Goal: Information Seeking & Learning: Learn about a topic

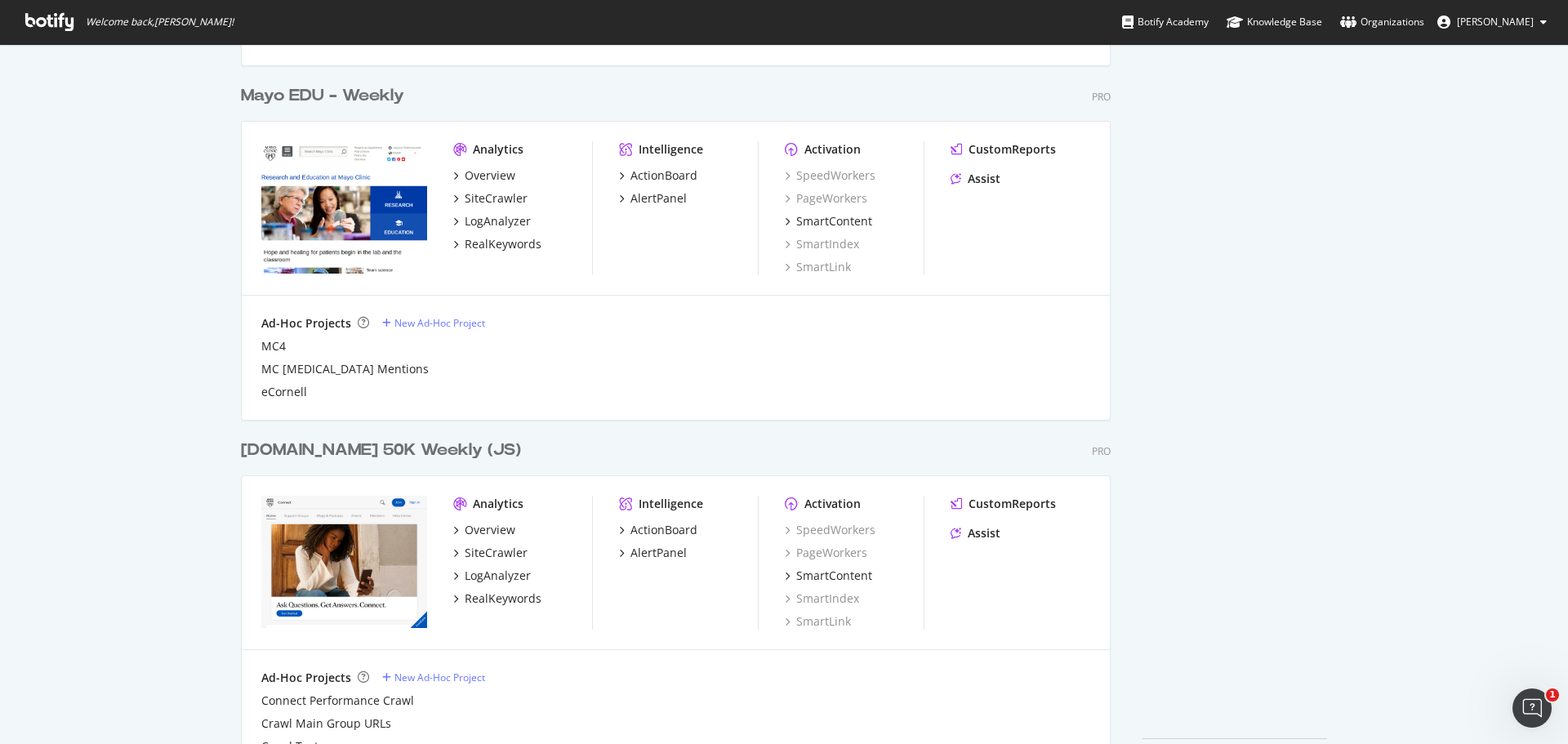
scroll to position [1668, 0]
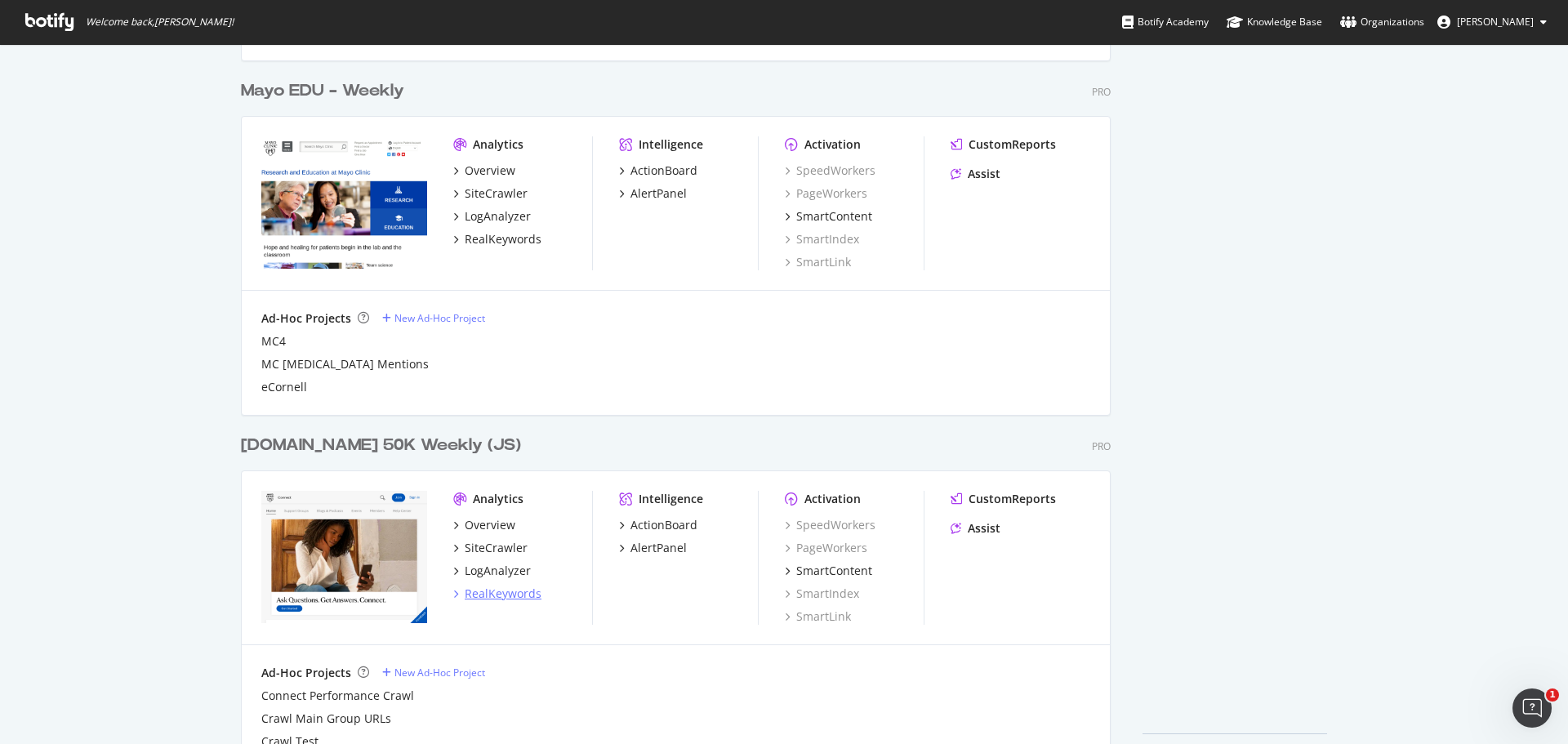
click at [483, 591] on div "RealKeywords" at bounding box center [502, 594] width 76 height 17
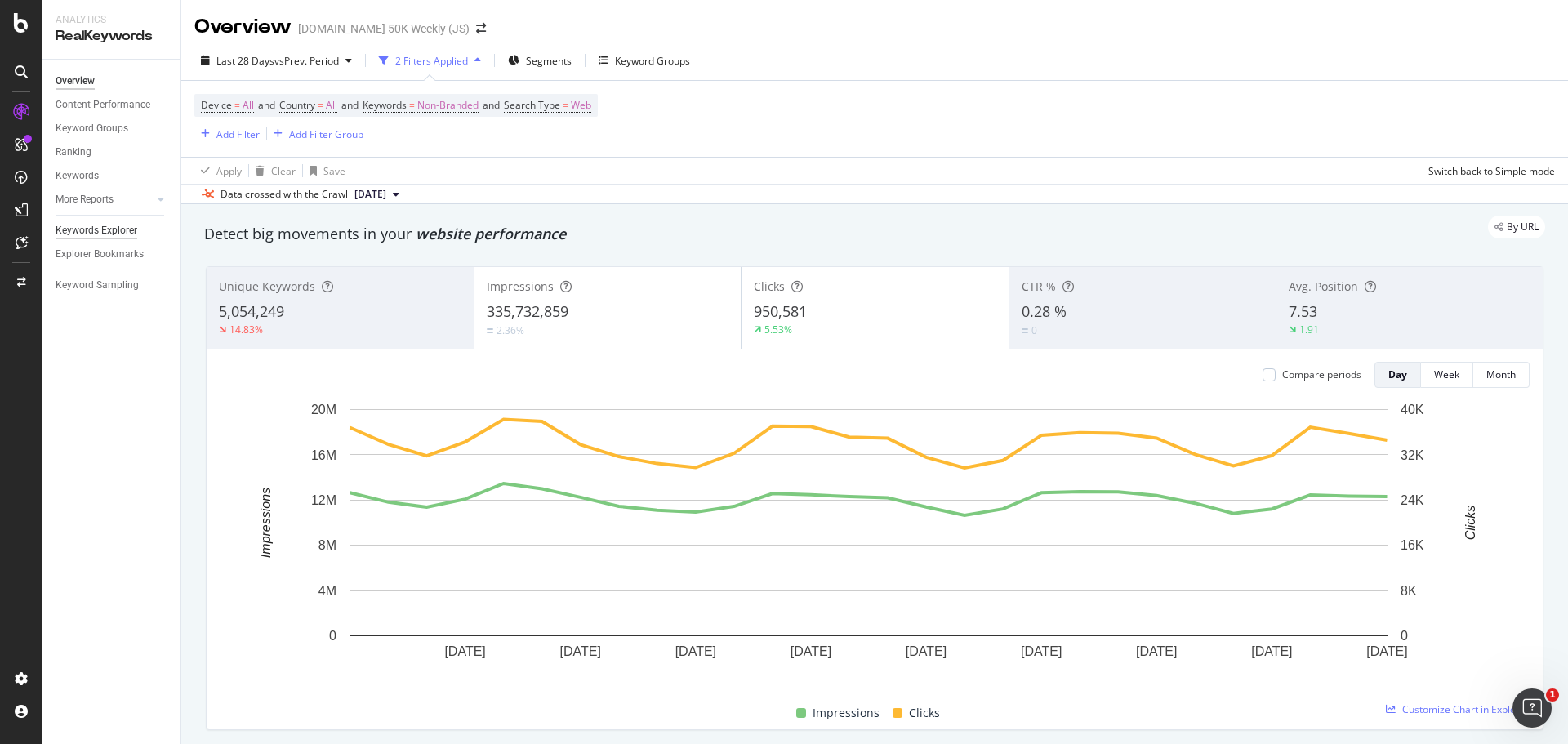
click at [117, 230] on div "Keywords Explorer" at bounding box center [96, 231] width 82 height 18
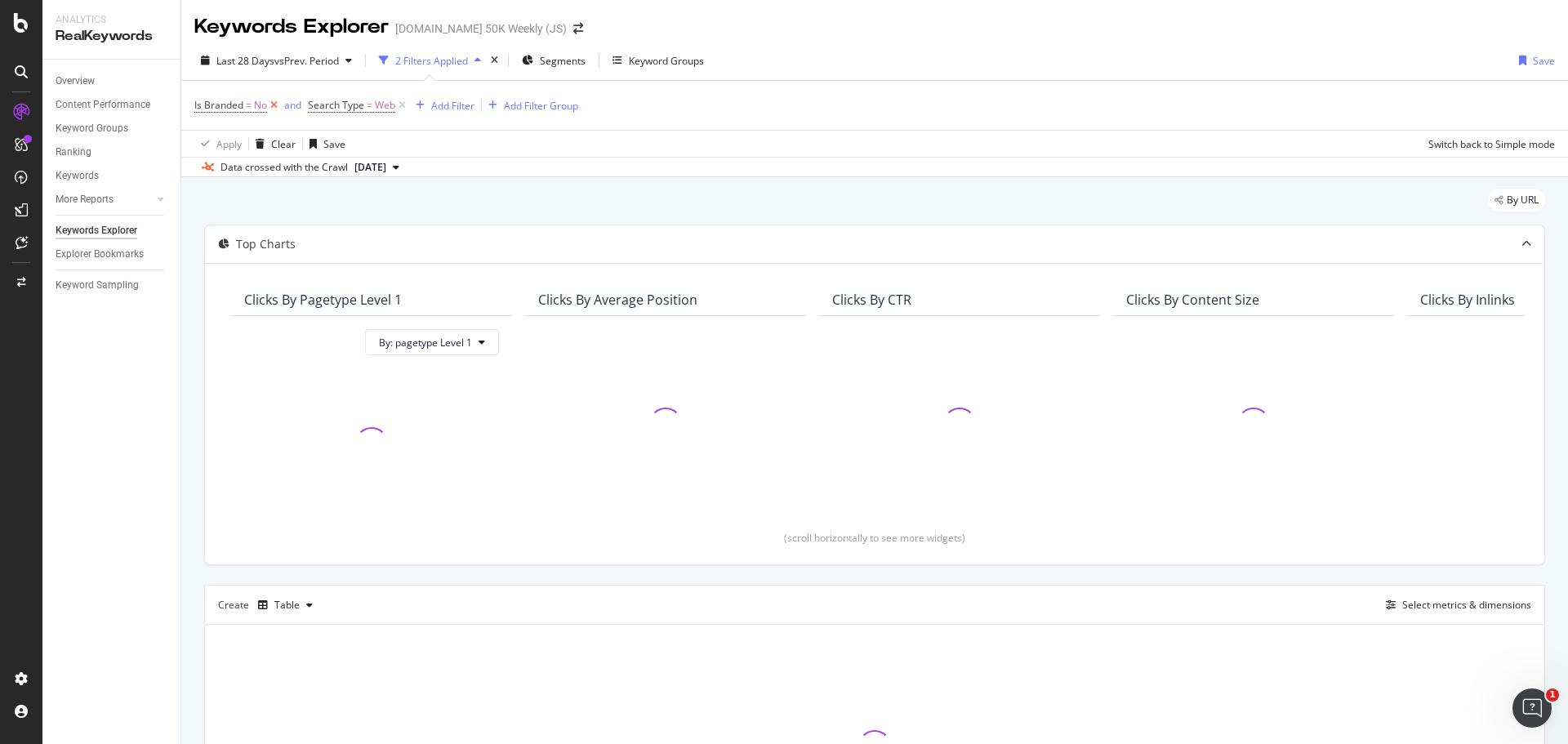
click at [273, 106] on icon at bounding box center [274, 105] width 14 height 17
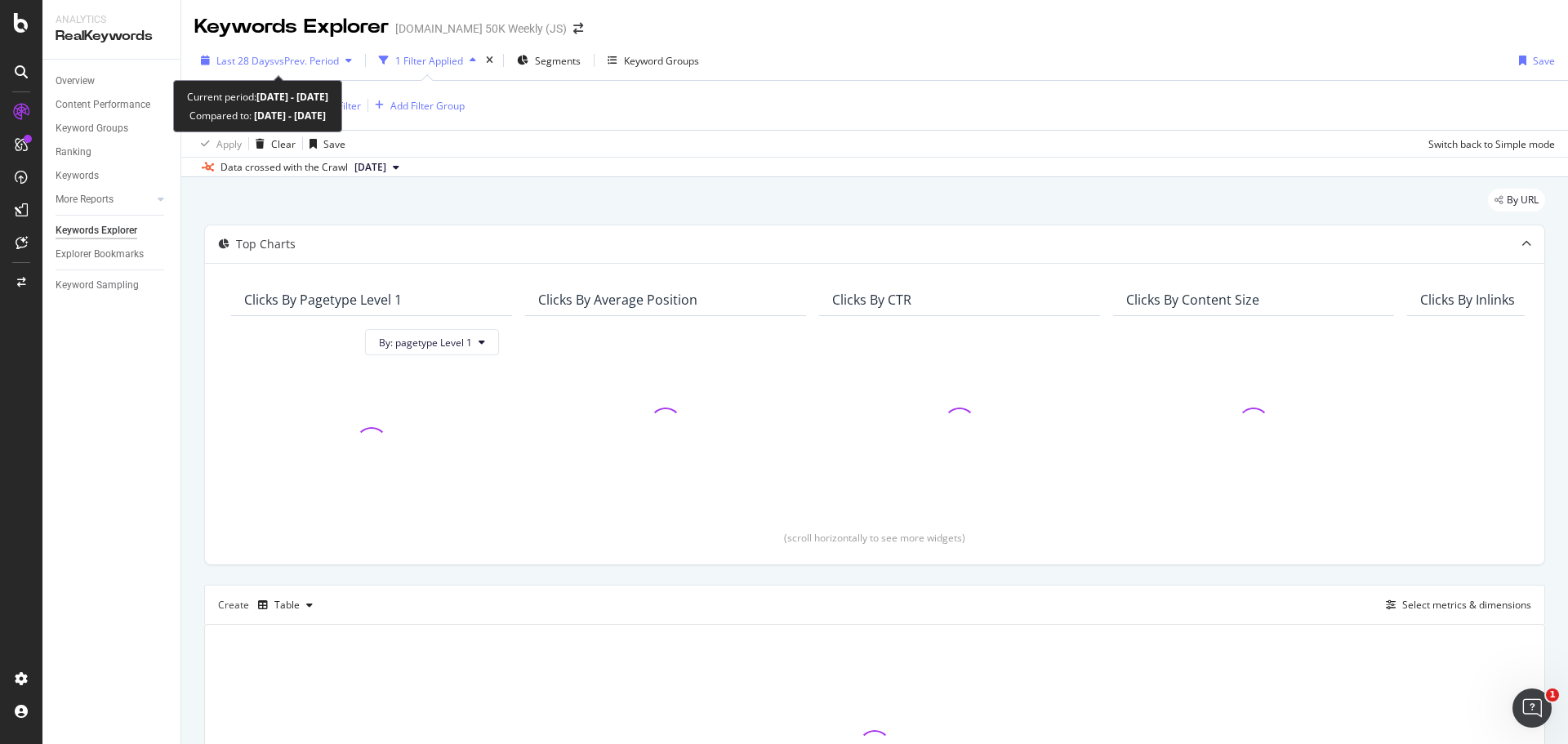
click at [357, 62] on div "button" at bounding box center [349, 60] width 19 height 10
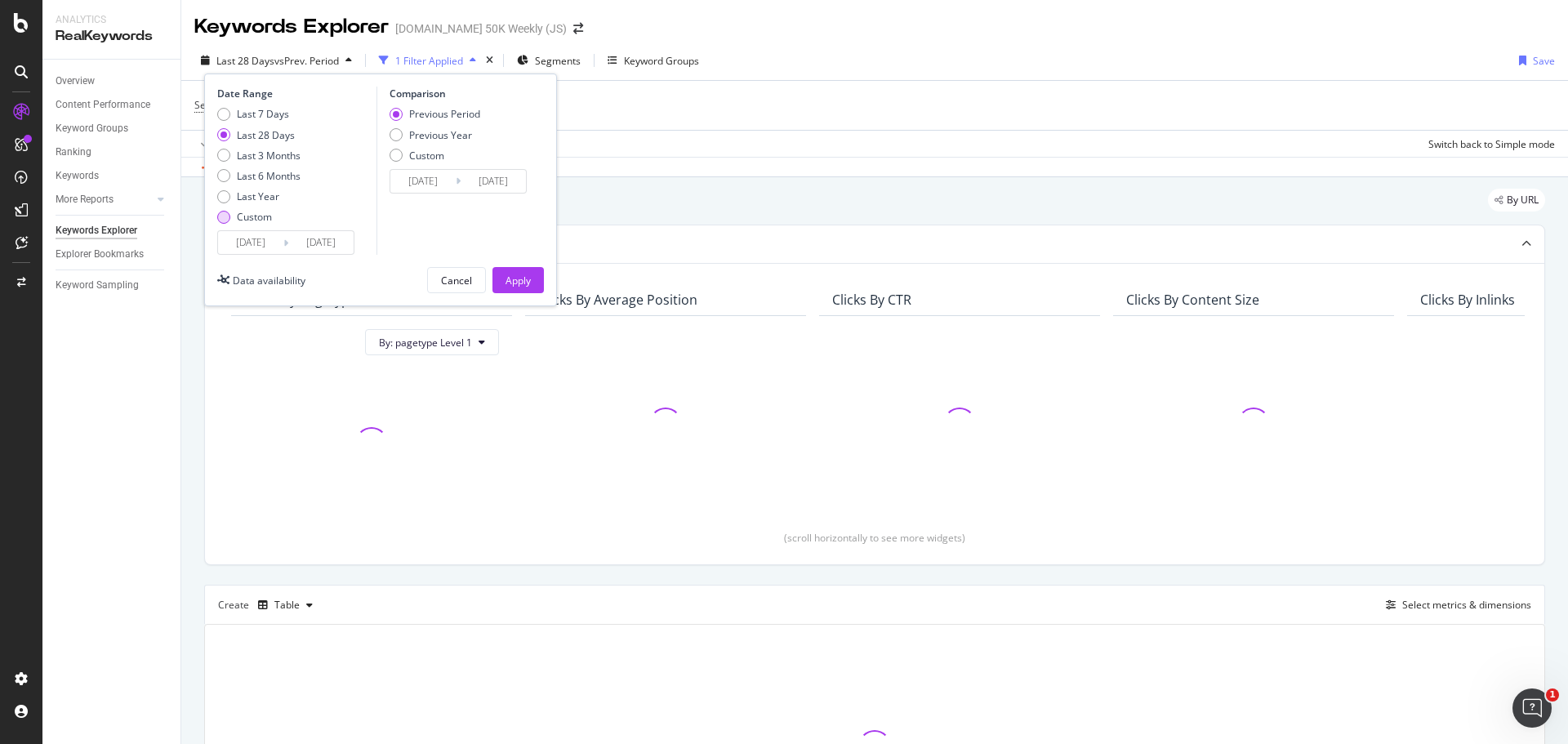
click at [232, 215] on div "Custom" at bounding box center [258, 217] width 83 height 14
click at [262, 242] on input "[DATE]" at bounding box center [250, 242] width 65 height 23
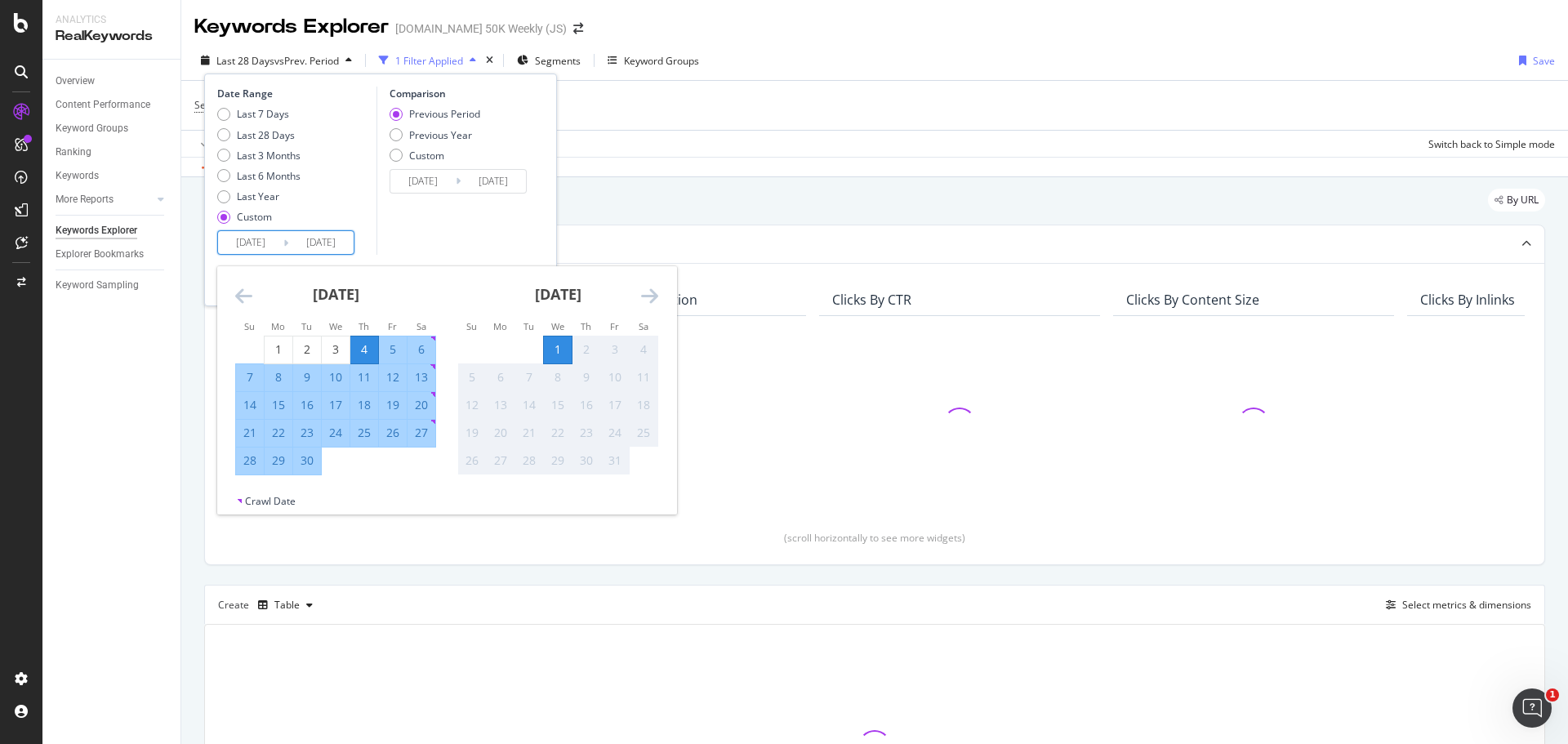
click at [246, 294] on icon "Move backward to switch to the previous month." at bounding box center [244, 295] width 18 height 19
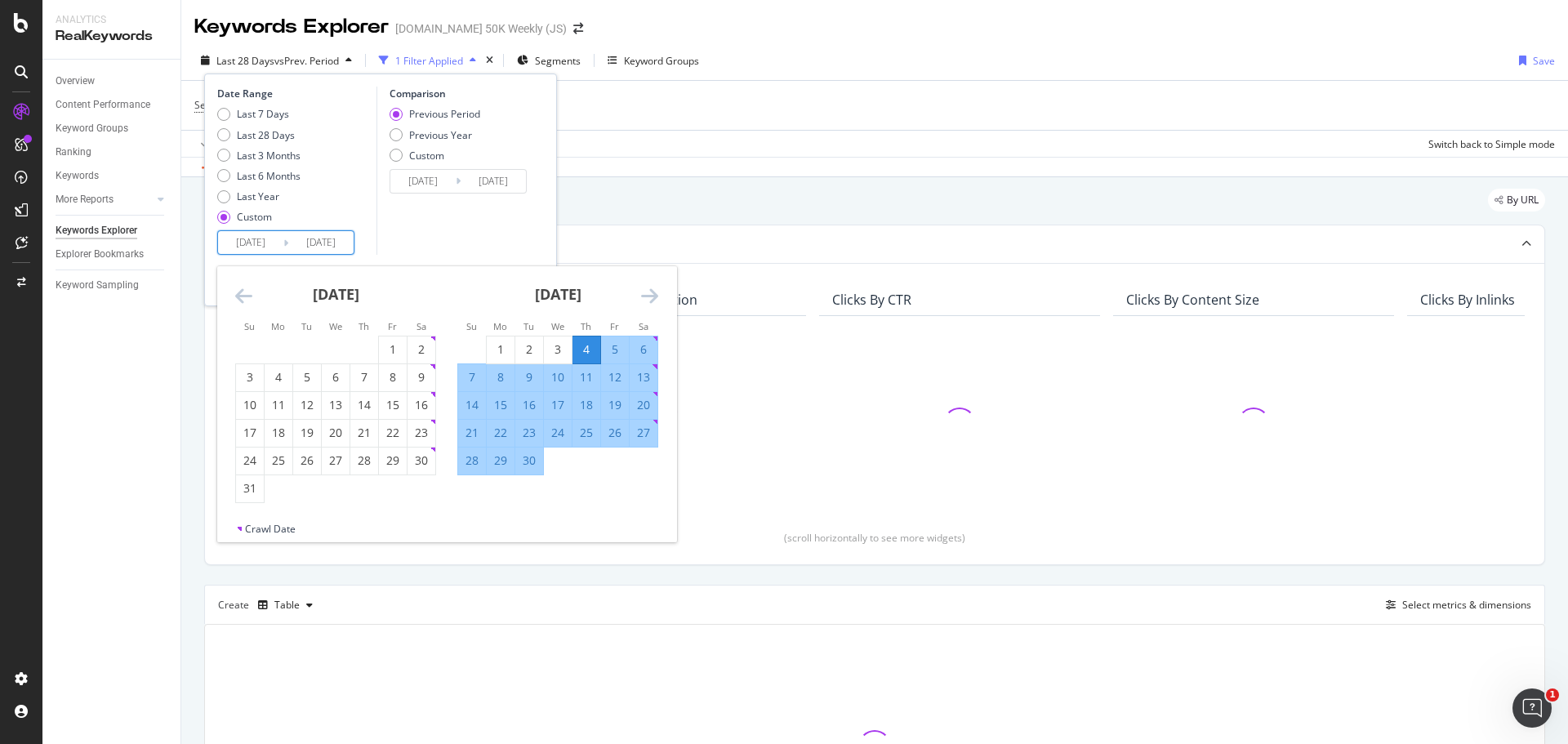
click at [246, 294] on icon "Move backward to switch to the previous month." at bounding box center [244, 295] width 18 height 19
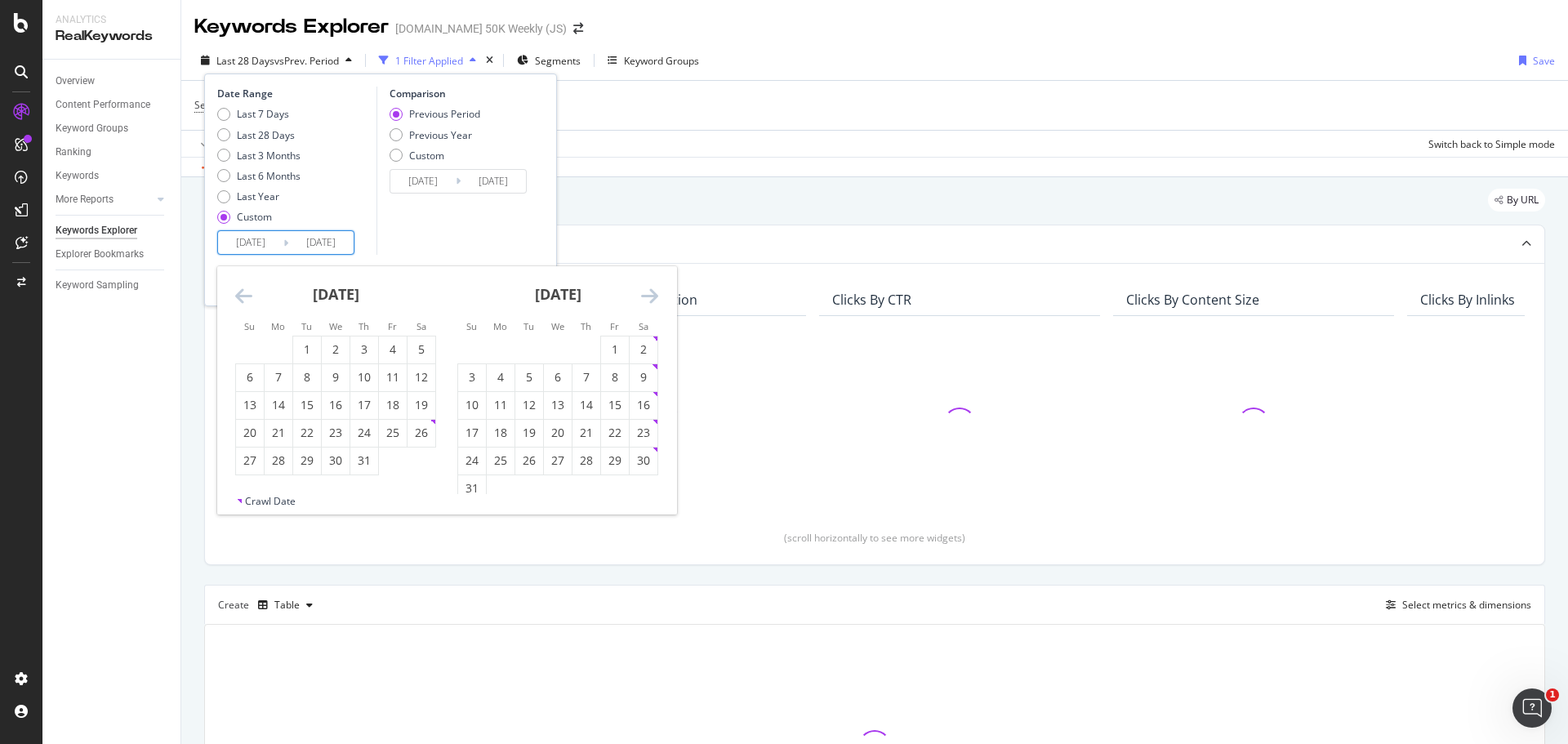
click at [246, 294] on icon "Move backward to switch to the previous month." at bounding box center [244, 295] width 18 height 19
click at [255, 485] on div "30" at bounding box center [250, 488] width 28 height 17
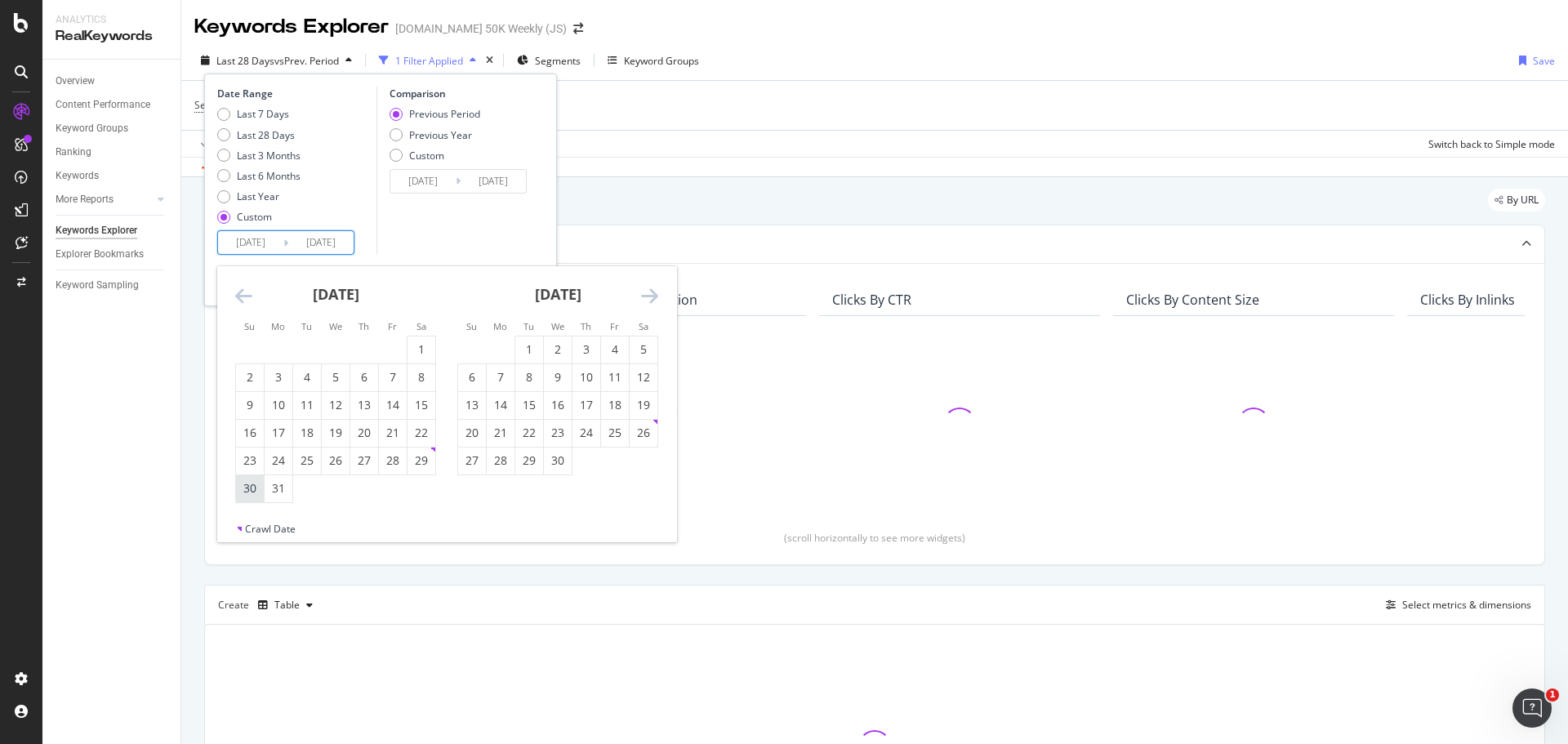
type input "[DATE]"
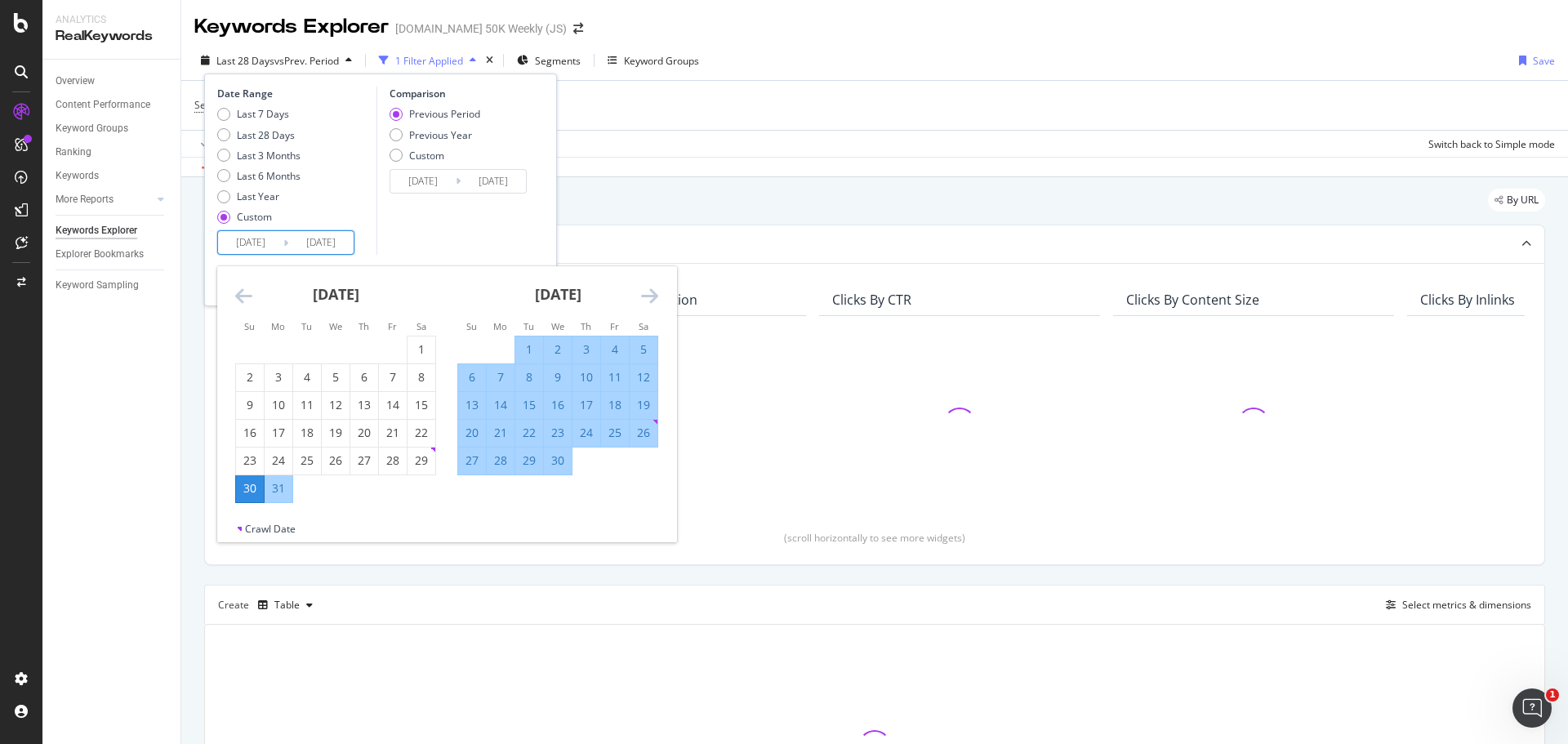
click at [644, 293] on icon "Move forward to switch to the next month." at bounding box center [650, 295] width 18 height 19
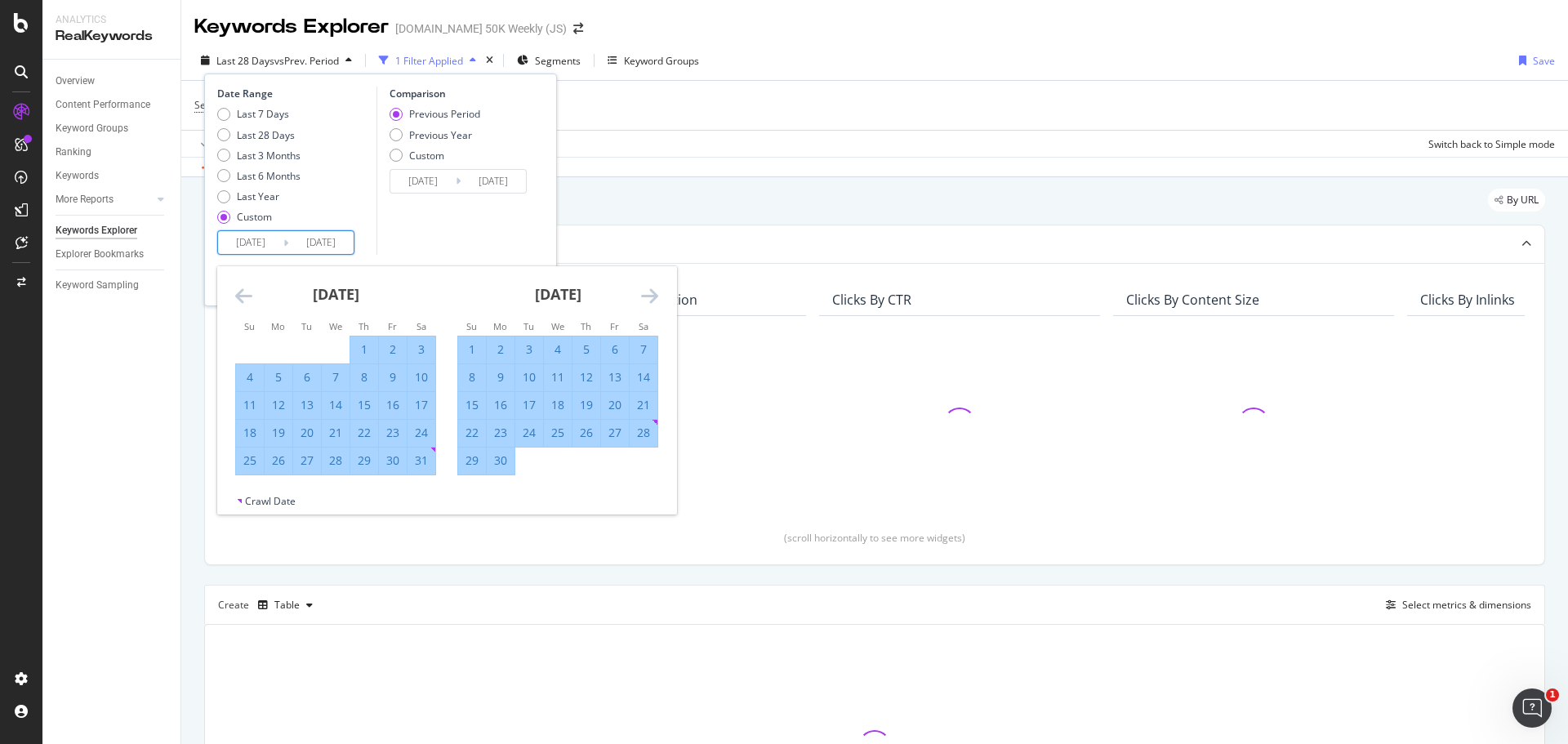
click at [644, 293] on icon "Move forward to switch to the next month." at bounding box center [650, 295] width 18 height 19
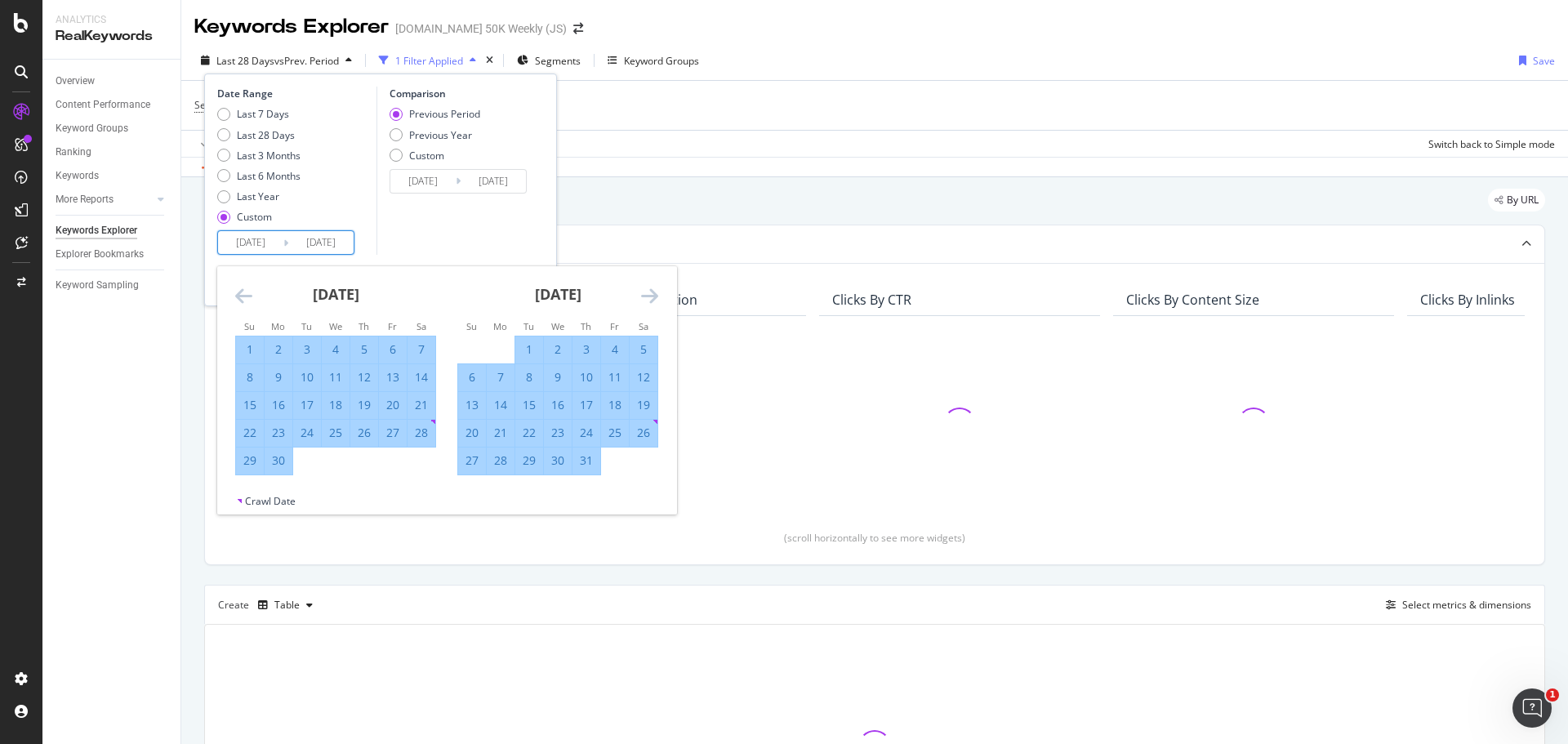
click at [644, 293] on icon "Move forward to switch to the next month." at bounding box center [650, 295] width 18 height 19
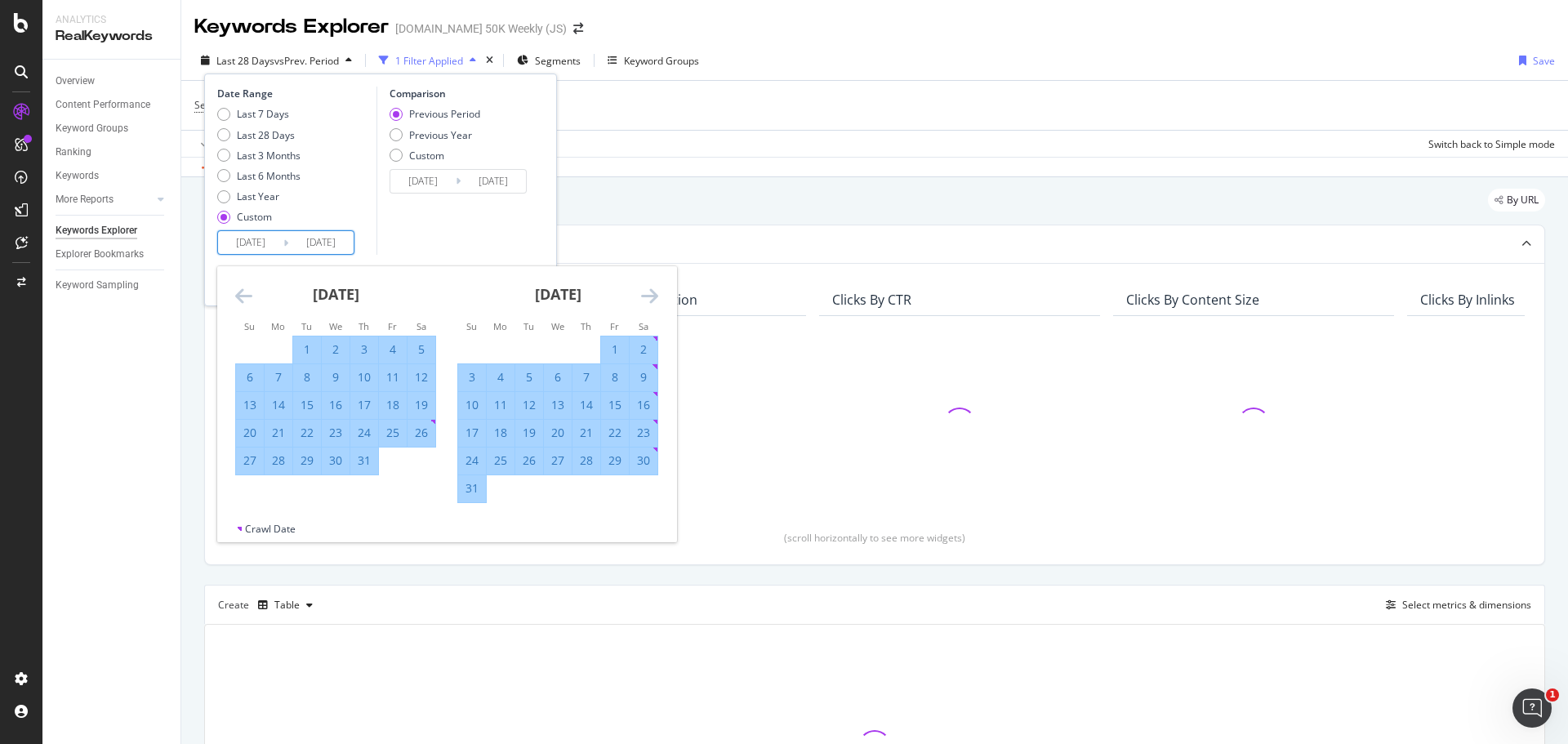
click at [644, 293] on icon "Move forward to switch to the next month." at bounding box center [650, 295] width 18 height 19
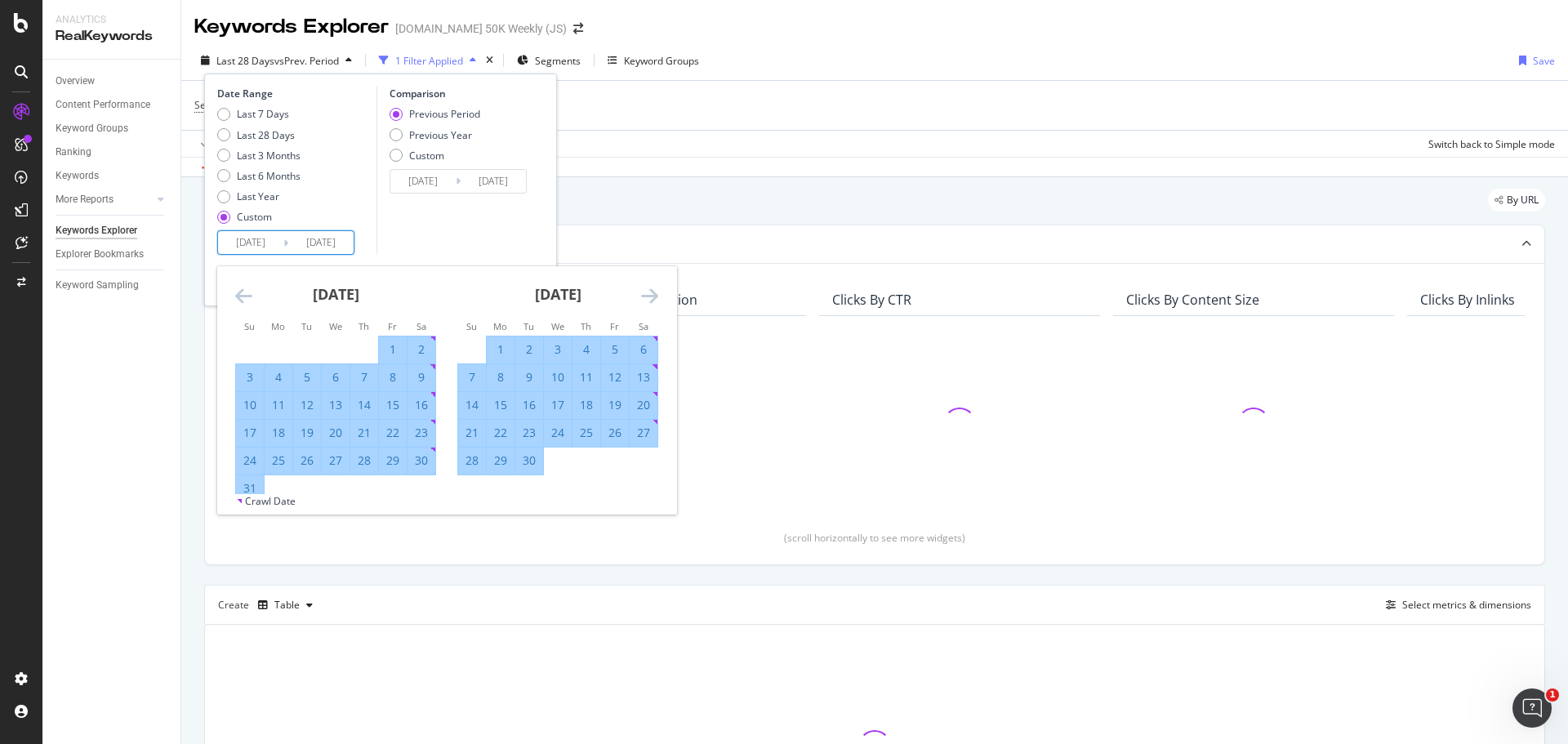
click at [644, 293] on icon "Move forward to switch to the next month." at bounding box center [650, 295] width 18 height 19
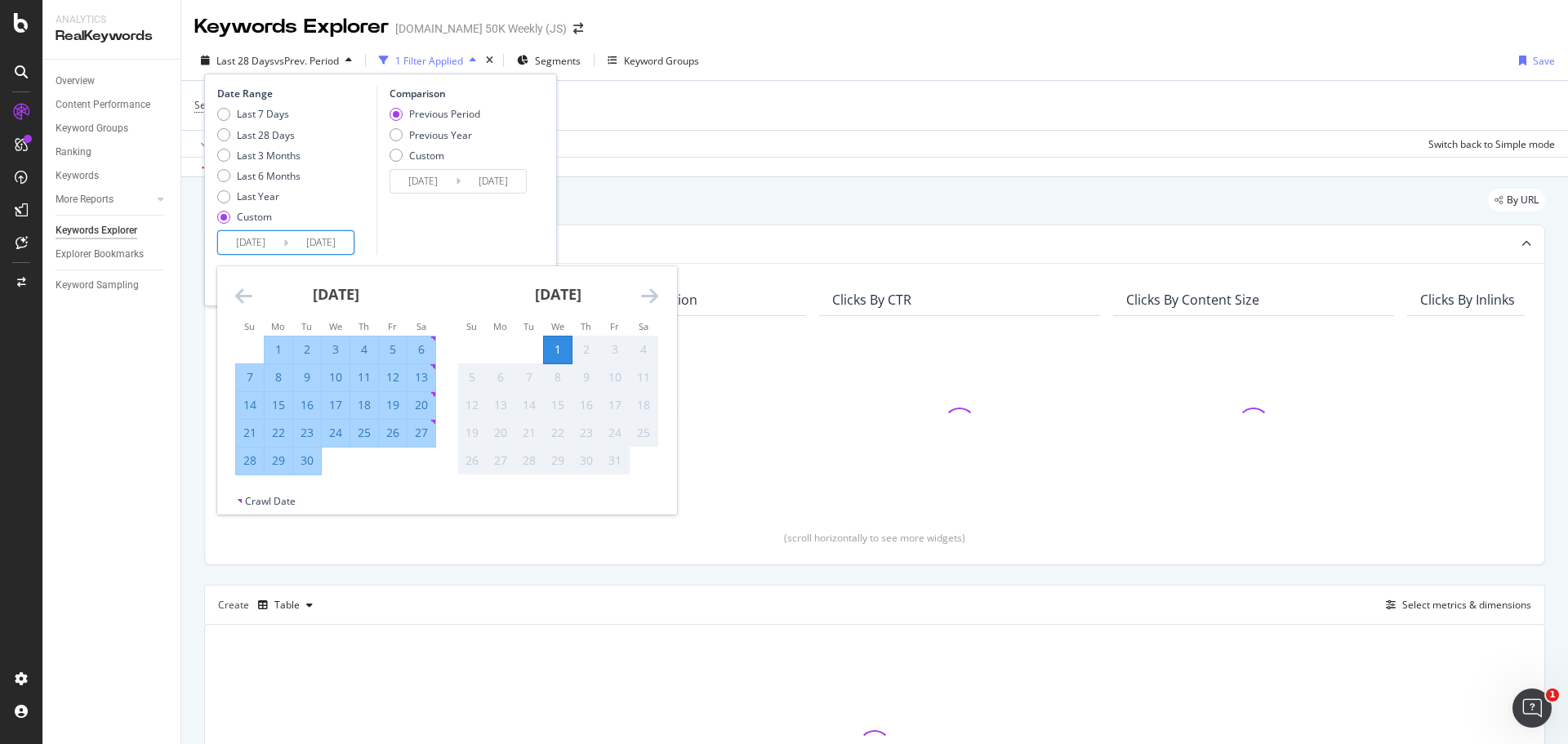
click at [311, 464] on div "30" at bounding box center [307, 460] width 28 height 17
type input "[DATE]"
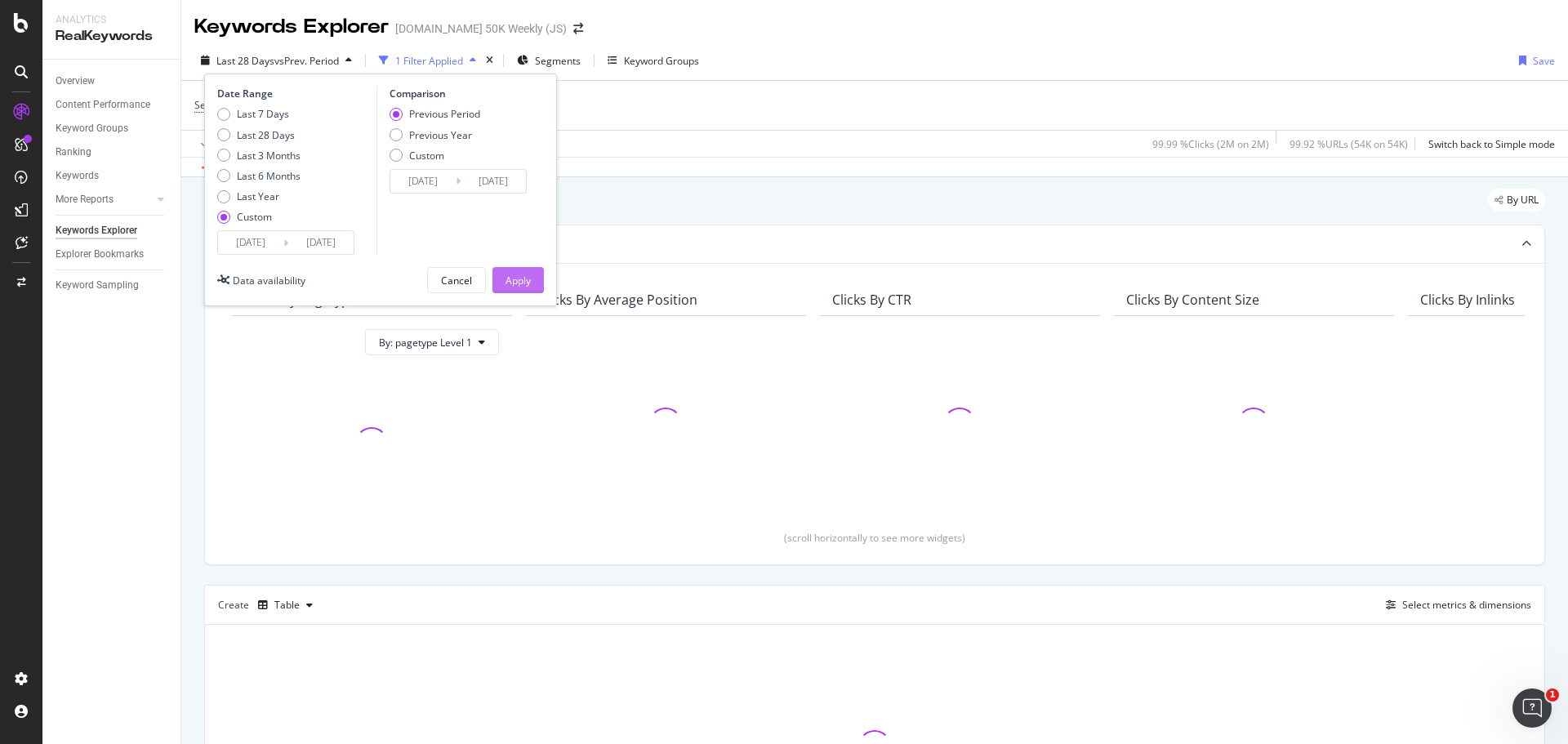
click at [521, 273] on div "Apply" at bounding box center [517, 280] width 25 height 14
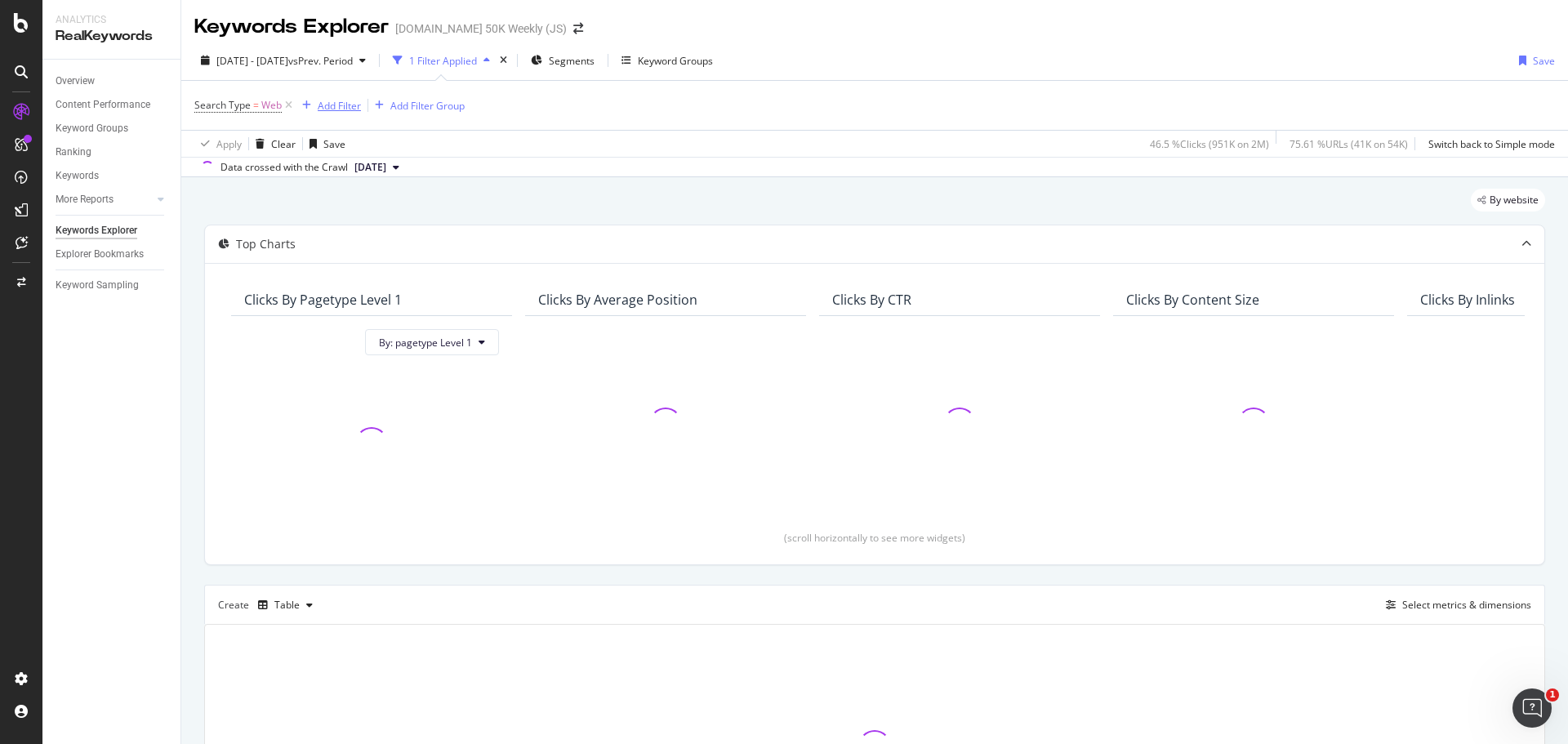
click at [333, 103] on div "Add Filter" at bounding box center [339, 105] width 43 height 14
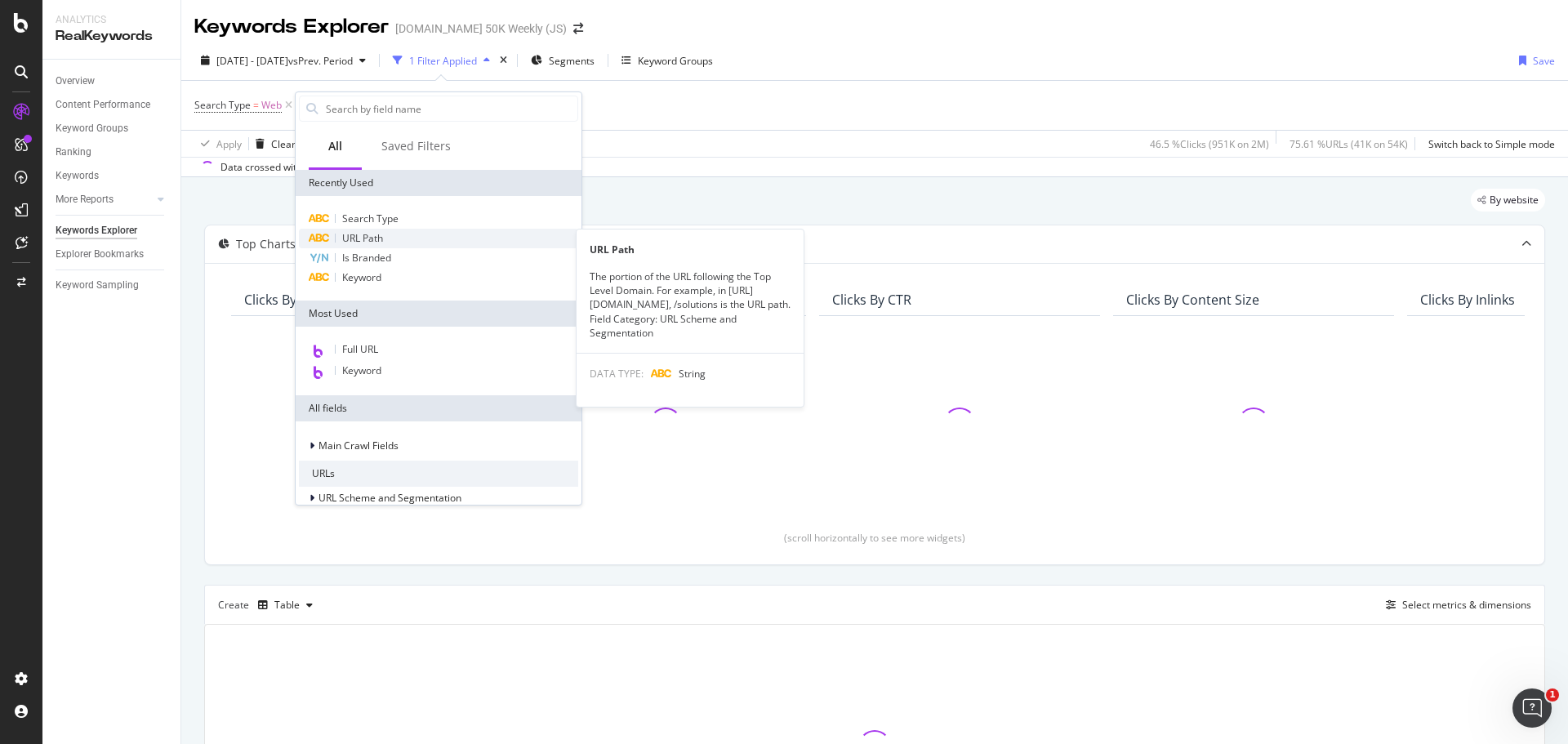
click at [377, 238] on span "URL Path" at bounding box center [363, 238] width 40 height 14
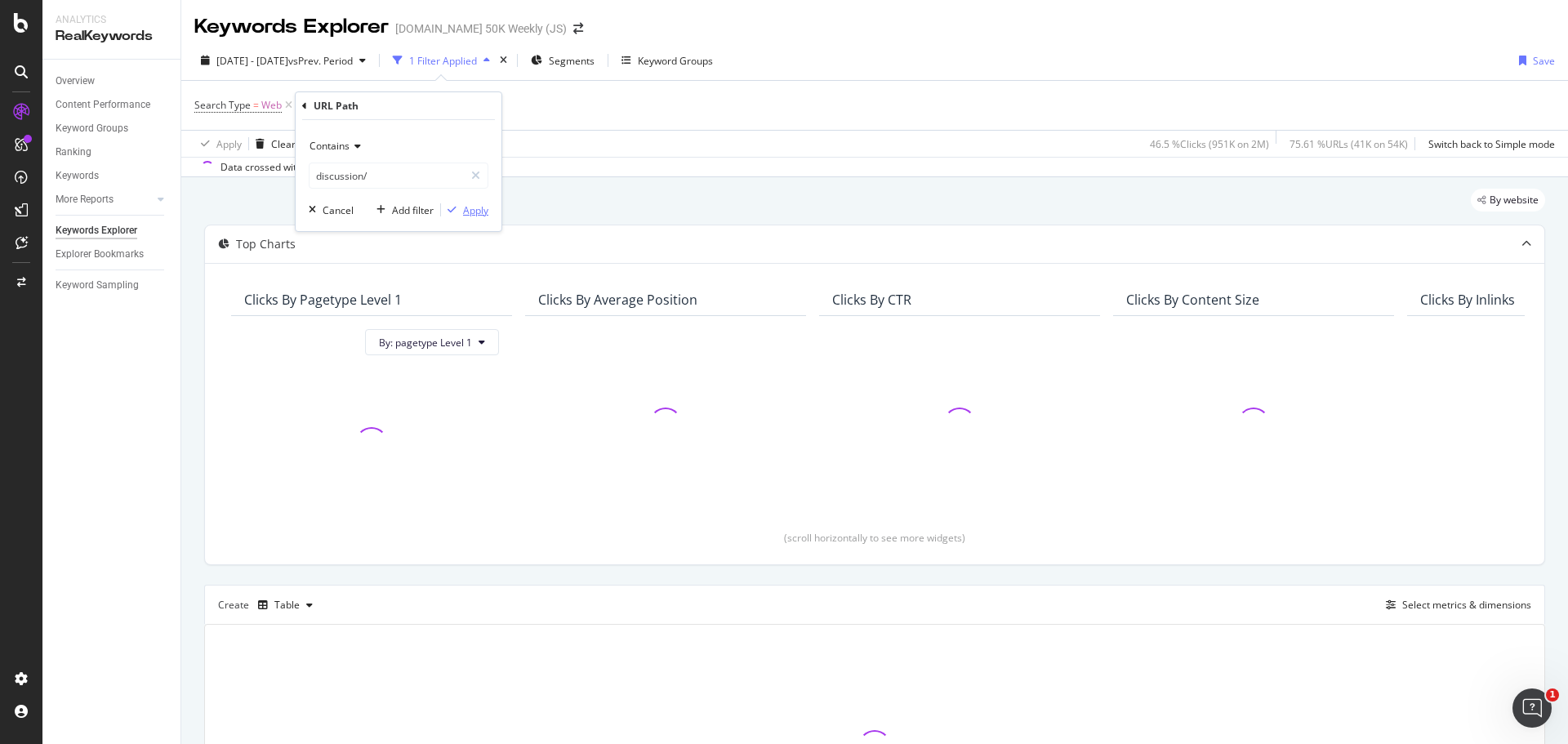
click at [465, 206] on div "Apply" at bounding box center [475, 210] width 25 height 14
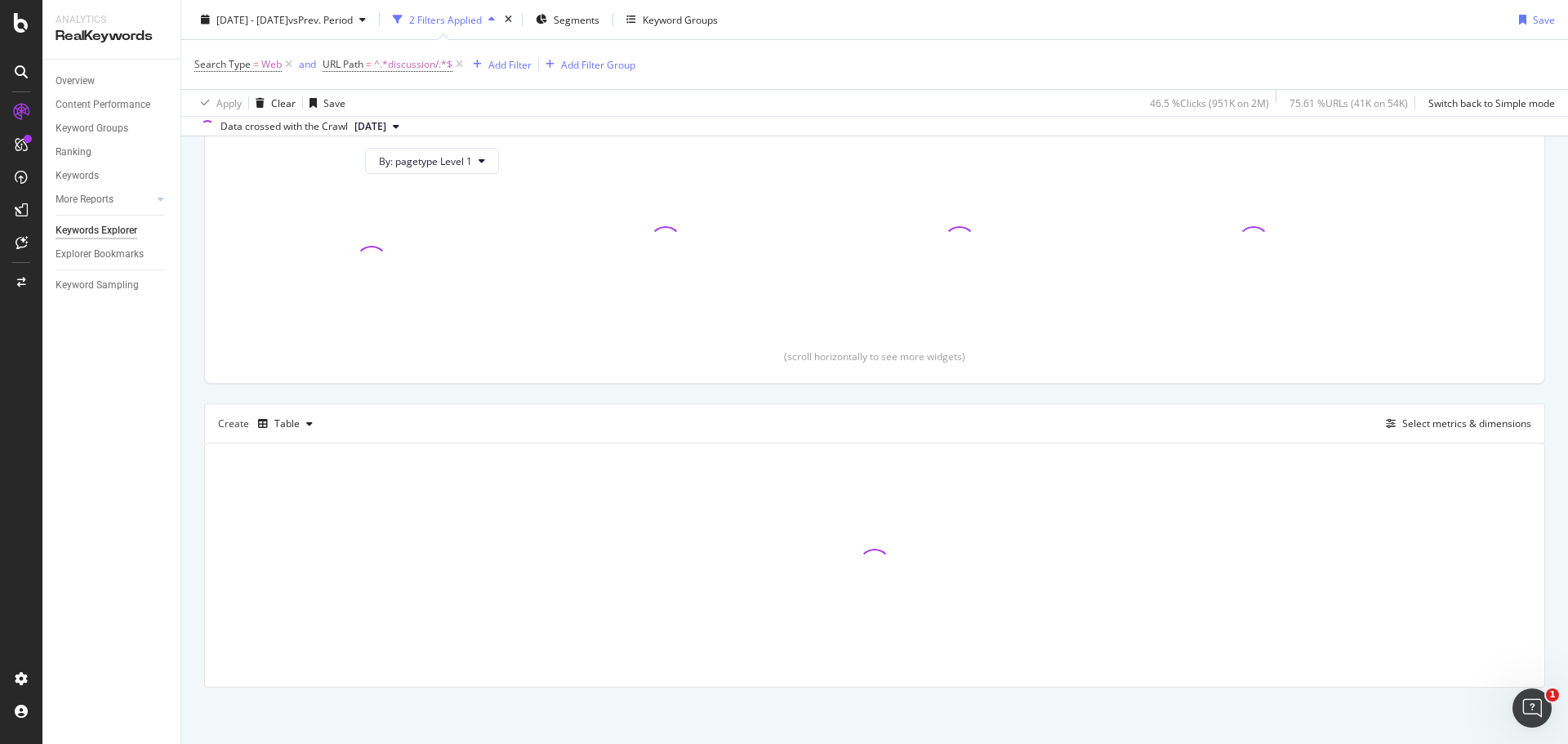
scroll to position [182, 0]
click at [1427, 424] on div "Select metrics & dimensions" at bounding box center [1466, 423] width 129 height 14
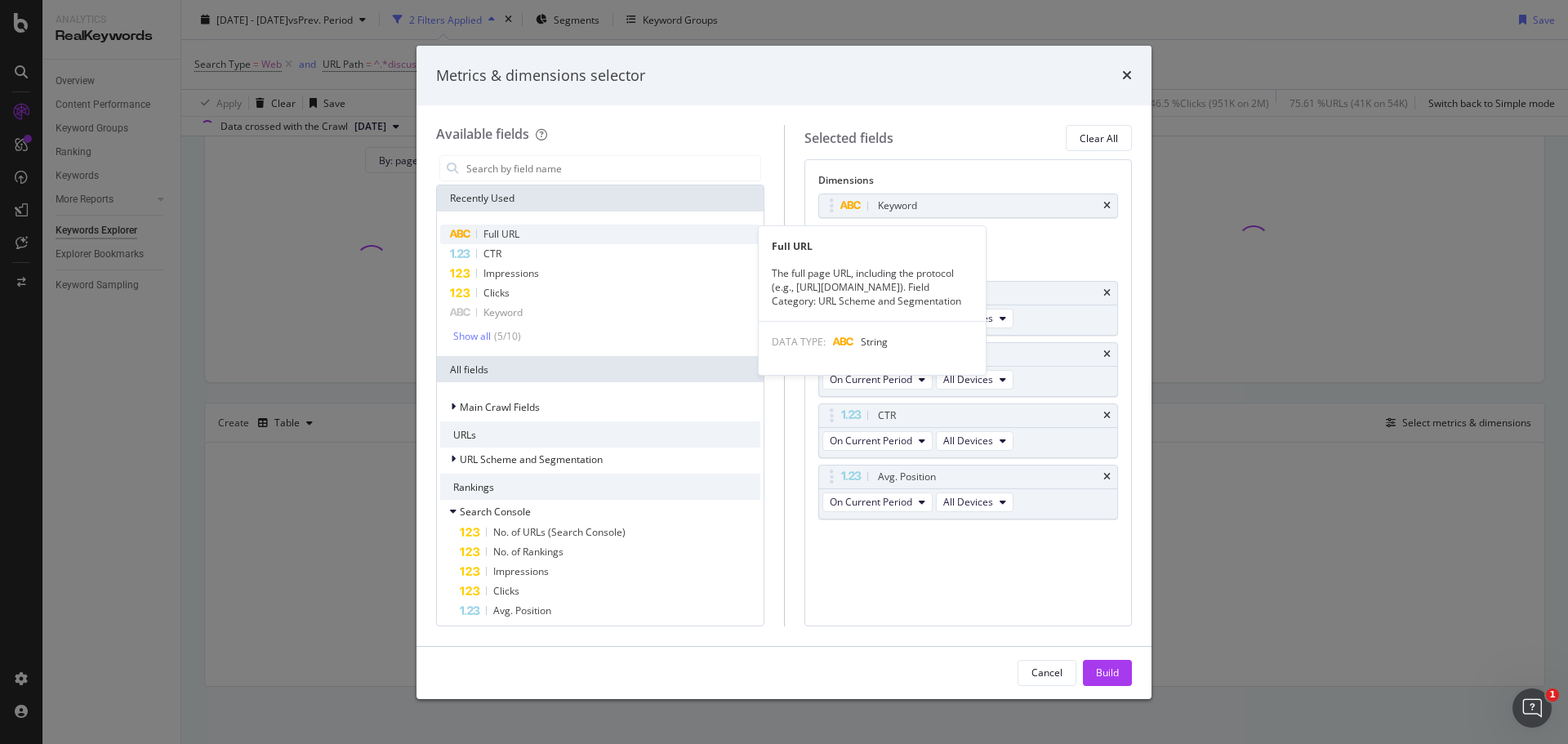
click at [498, 232] on span "Full URL" at bounding box center [501, 234] width 36 height 14
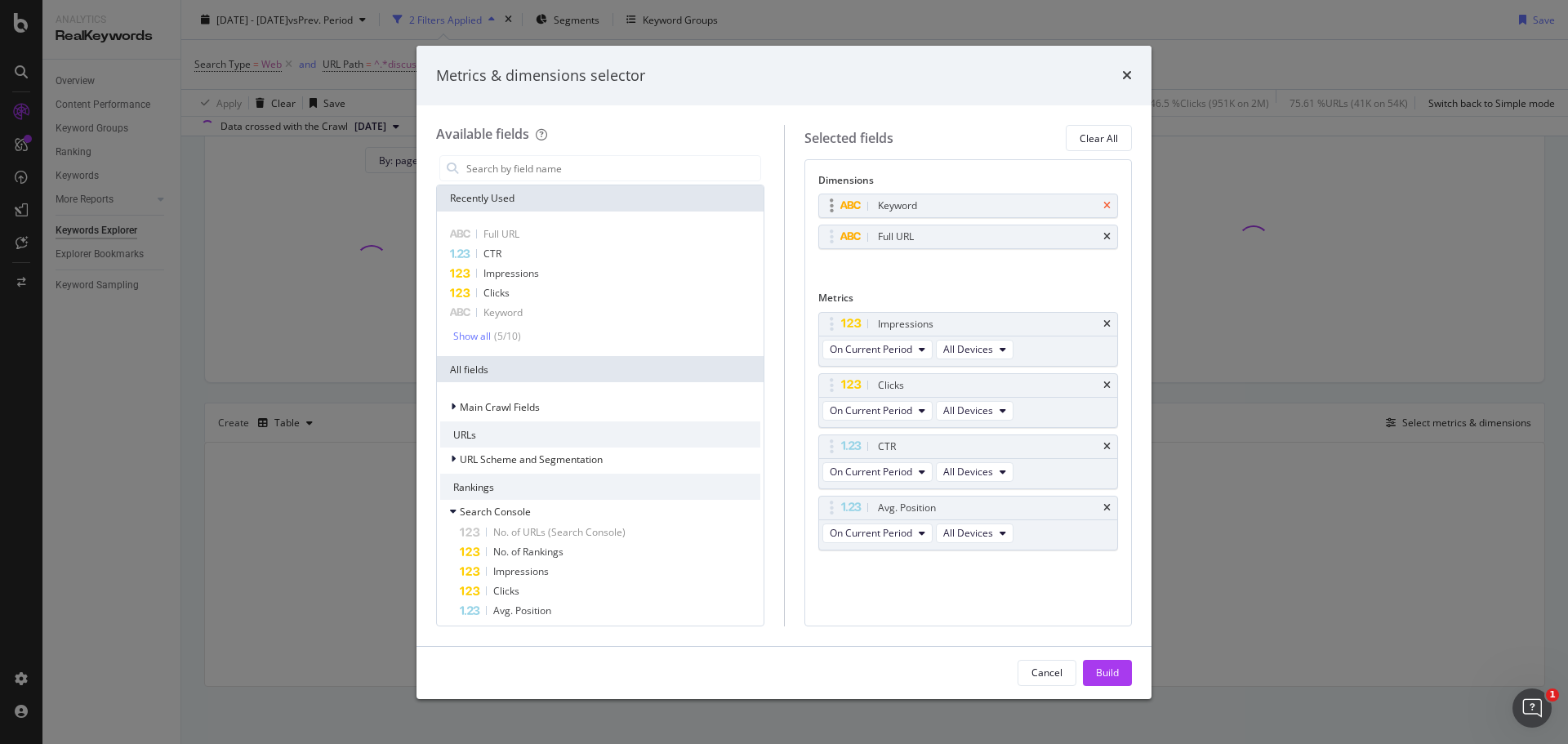
click at [1106, 205] on icon "times" at bounding box center [1107, 206] width 7 height 10
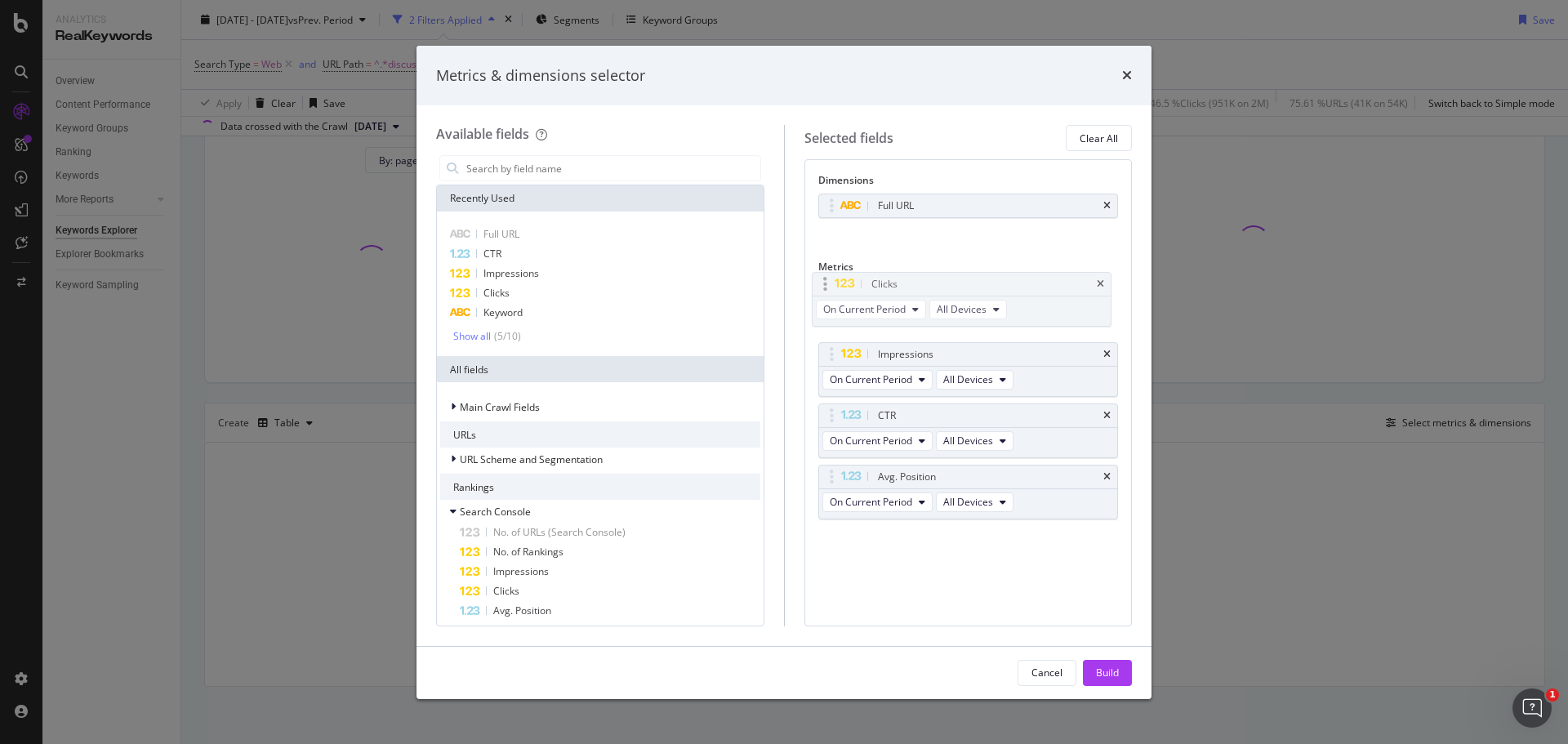
drag, startPoint x: 835, startPoint y: 354, endPoint x: 828, endPoint y: 284, distance: 70.3
click at [828, 284] on body "Analytics RealKeywords Overview Content Performance Keyword Groups Ranking Keyw…" at bounding box center [784, 372] width 1568 height 744
click at [1110, 676] on div "Build" at bounding box center [1108, 673] width 23 height 14
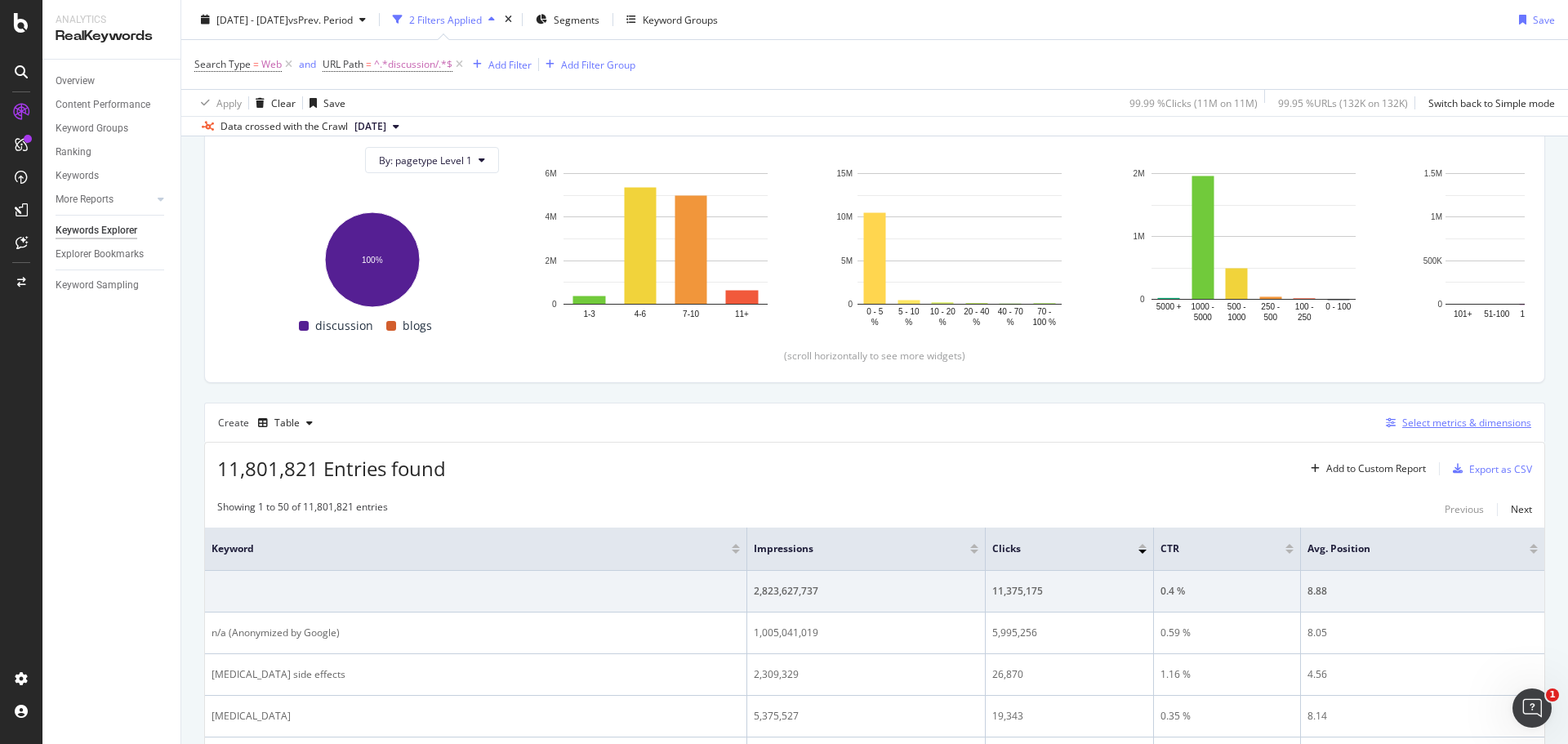
click at [1459, 422] on div "Select metrics & dimensions" at bounding box center [1466, 423] width 129 height 14
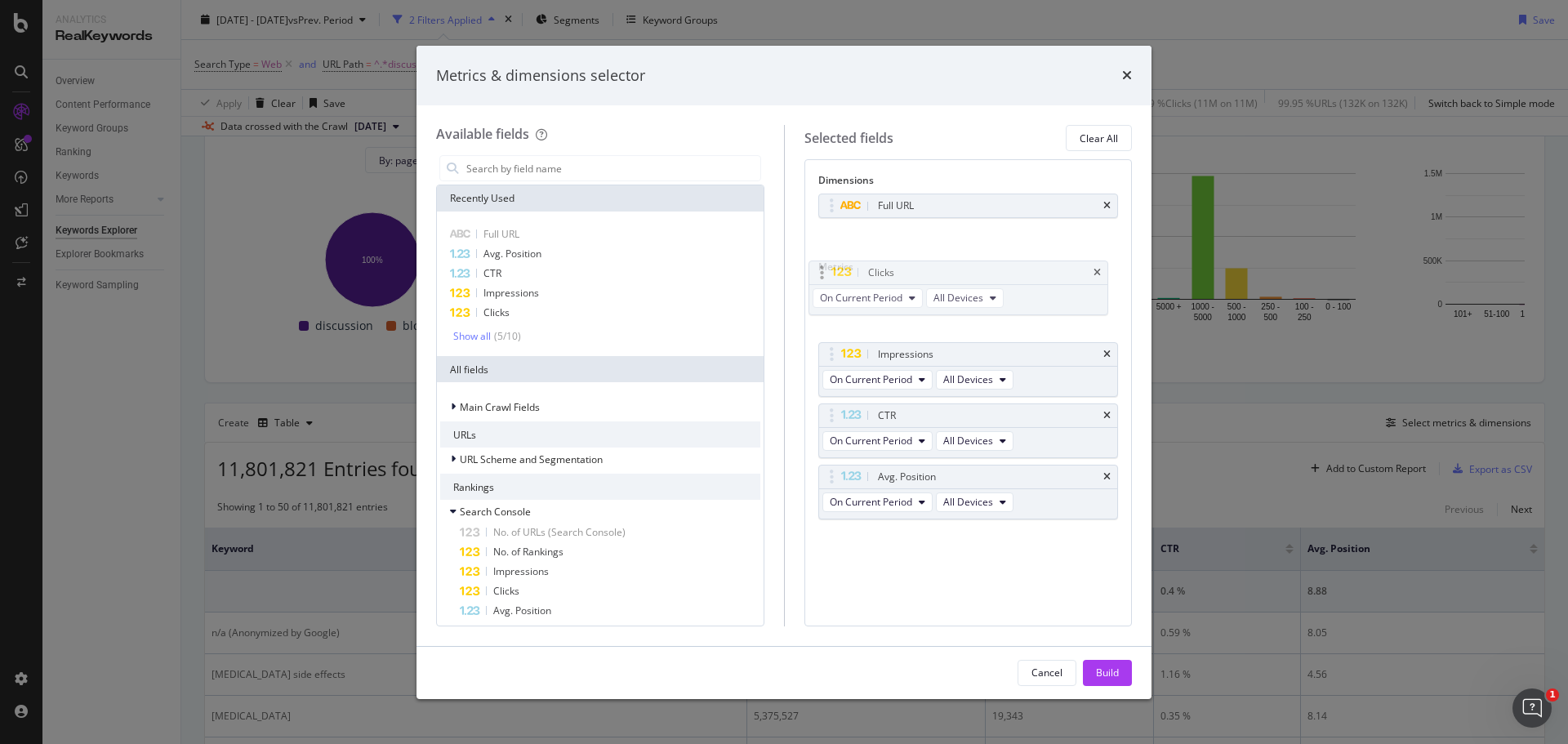
drag, startPoint x: 921, startPoint y: 290, endPoint x: 911, endPoint y: 271, distance: 21.5
click at [911, 271] on body "Analytics RealKeywords Overview Content Performance Keyword Groups Ranking Keyw…" at bounding box center [784, 372] width 1568 height 744
drag, startPoint x: 929, startPoint y: 202, endPoint x: 921, endPoint y: 197, distance: 9.4
click at [921, 197] on body "Analytics RealKeywords Overview Content Performance Keyword Groups Ranking Keyw…" at bounding box center [784, 372] width 1568 height 744
click at [1109, 671] on div "Build" at bounding box center [1108, 673] width 23 height 14
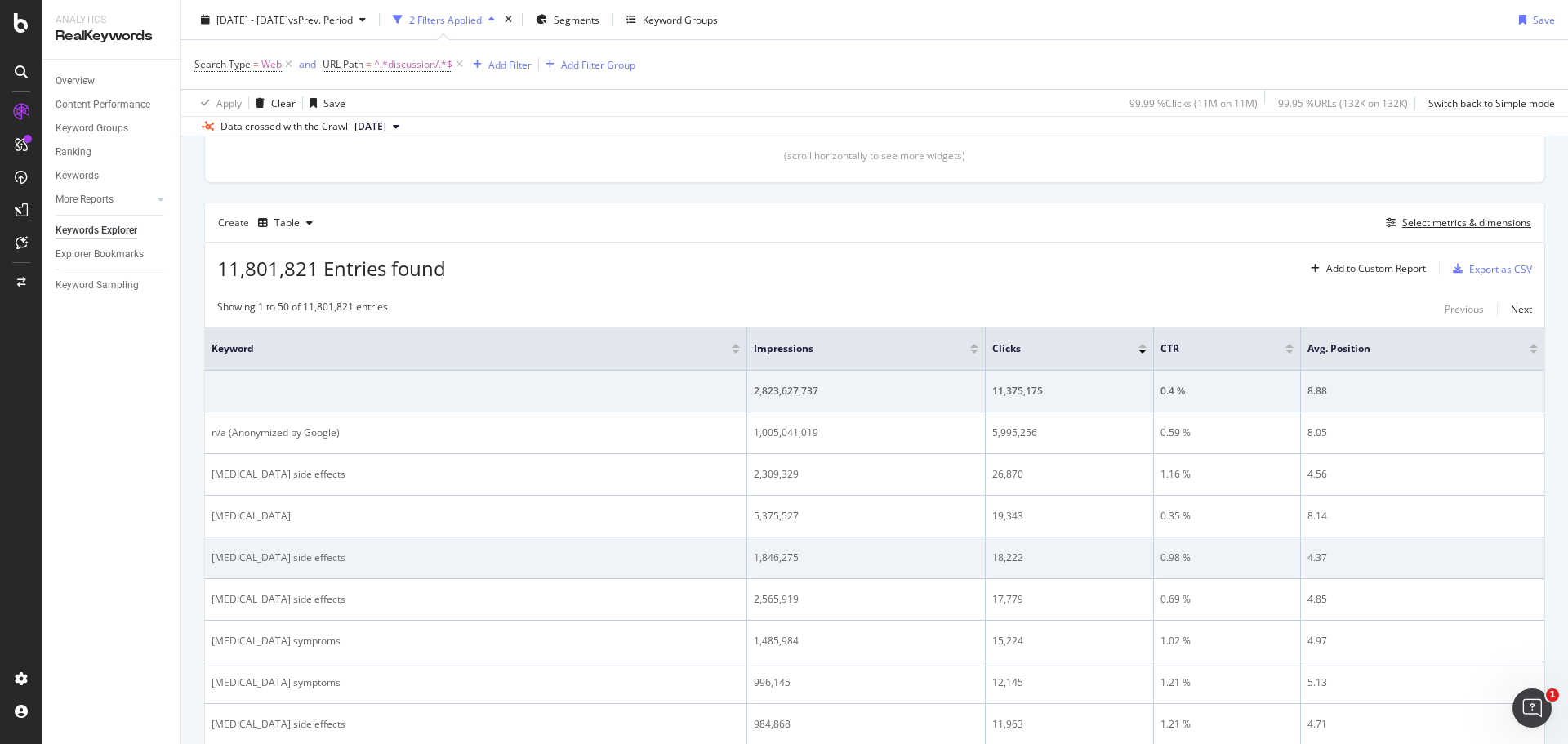
scroll to position [357, 0]
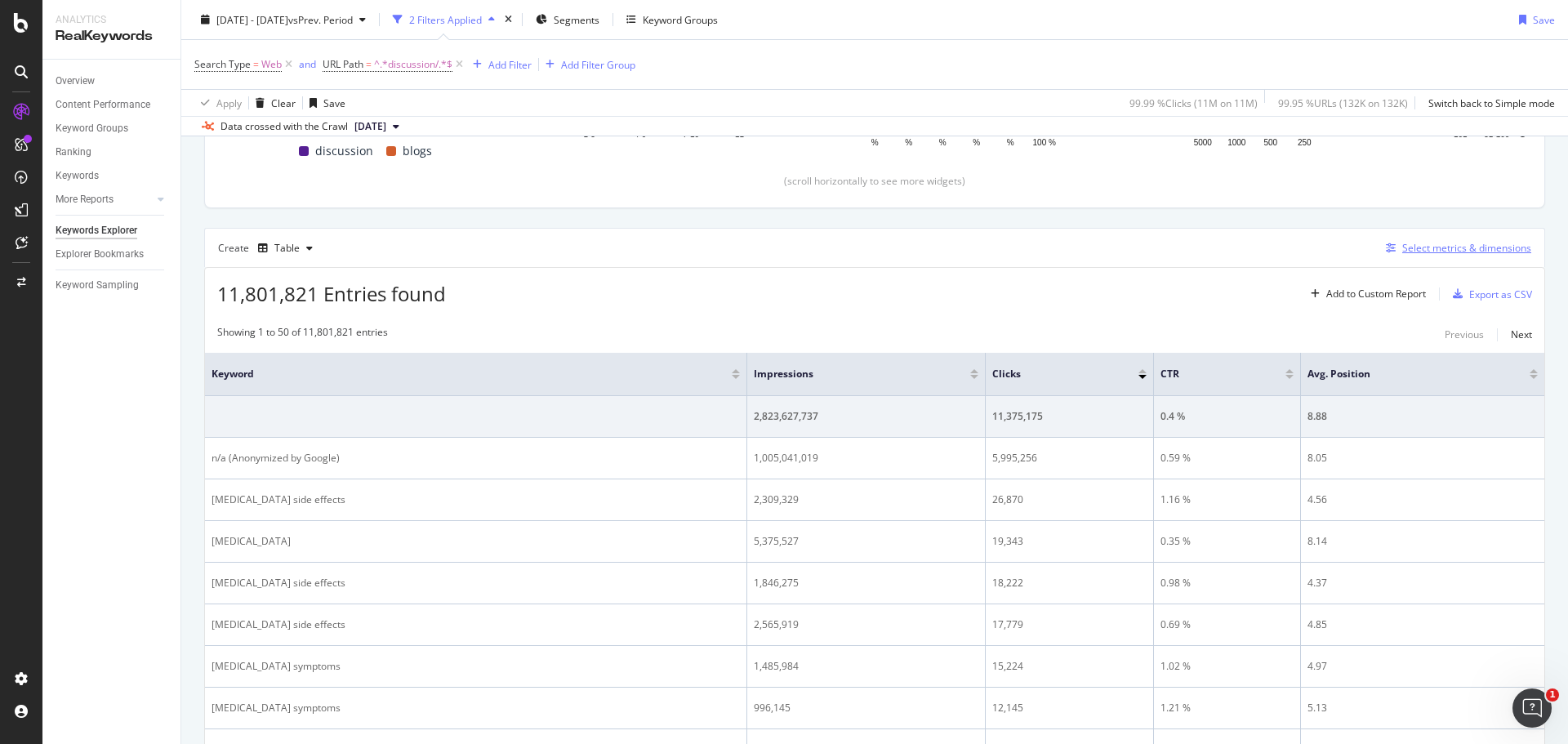
click at [1451, 249] on div "Select metrics & dimensions" at bounding box center [1466, 248] width 129 height 14
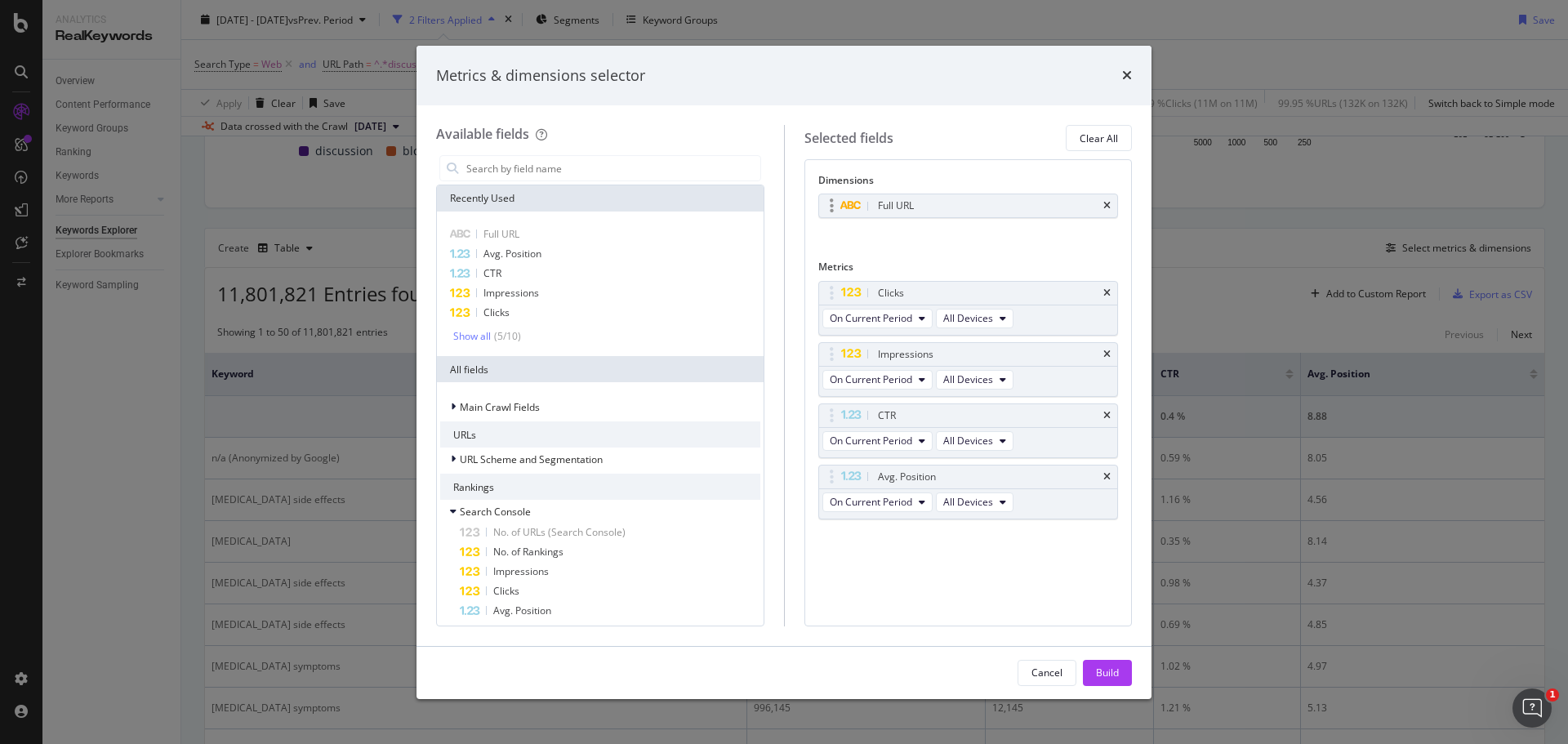
click at [1113, 205] on div "Full URL" at bounding box center [969, 206] width 299 height 23
click at [1102, 210] on div "Full URL" at bounding box center [969, 206] width 299 height 23
click at [1108, 207] on icon "times" at bounding box center [1107, 206] width 7 height 10
click at [549, 230] on div "Full URL" at bounding box center [600, 235] width 320 height 19
click at [1105, 475] on icon "times" at bounding box center [1107, 476] width 7 height 10
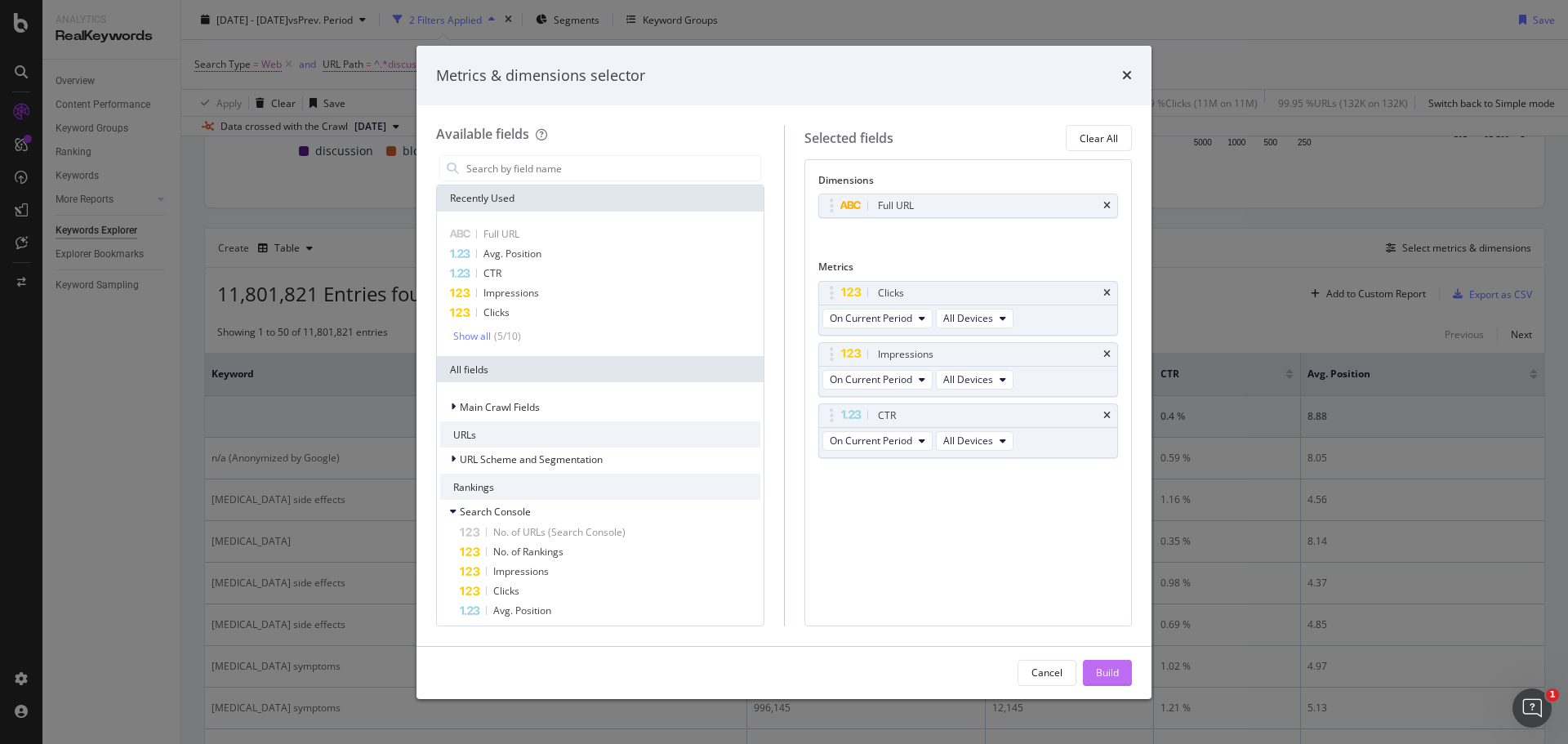
click at [1101, 680] on div "Build" at bounding box center [1108, 673] width 23 height 25
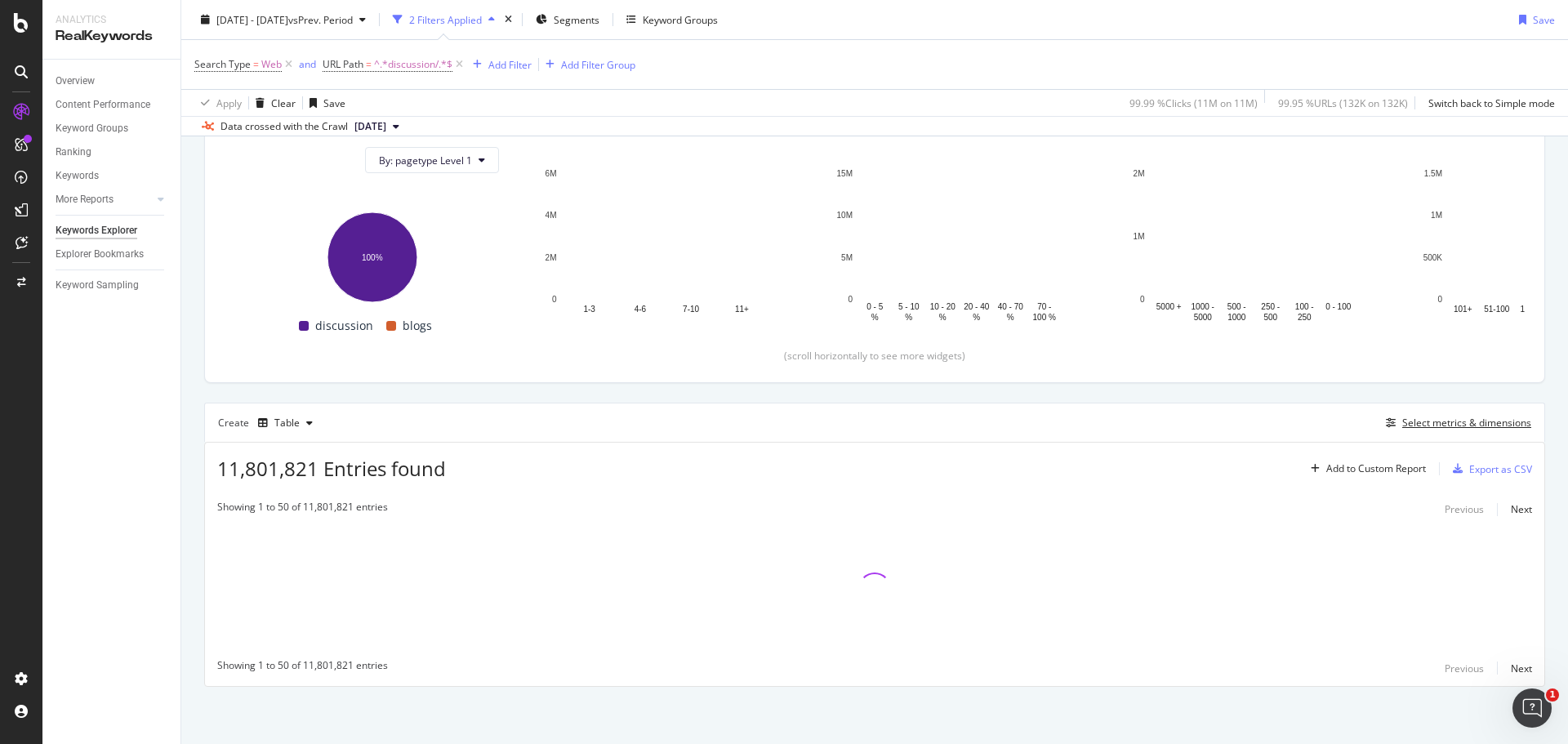
scroll to position [182, 0]
